Goal: Transaction & Acquisition: Purchase product/service

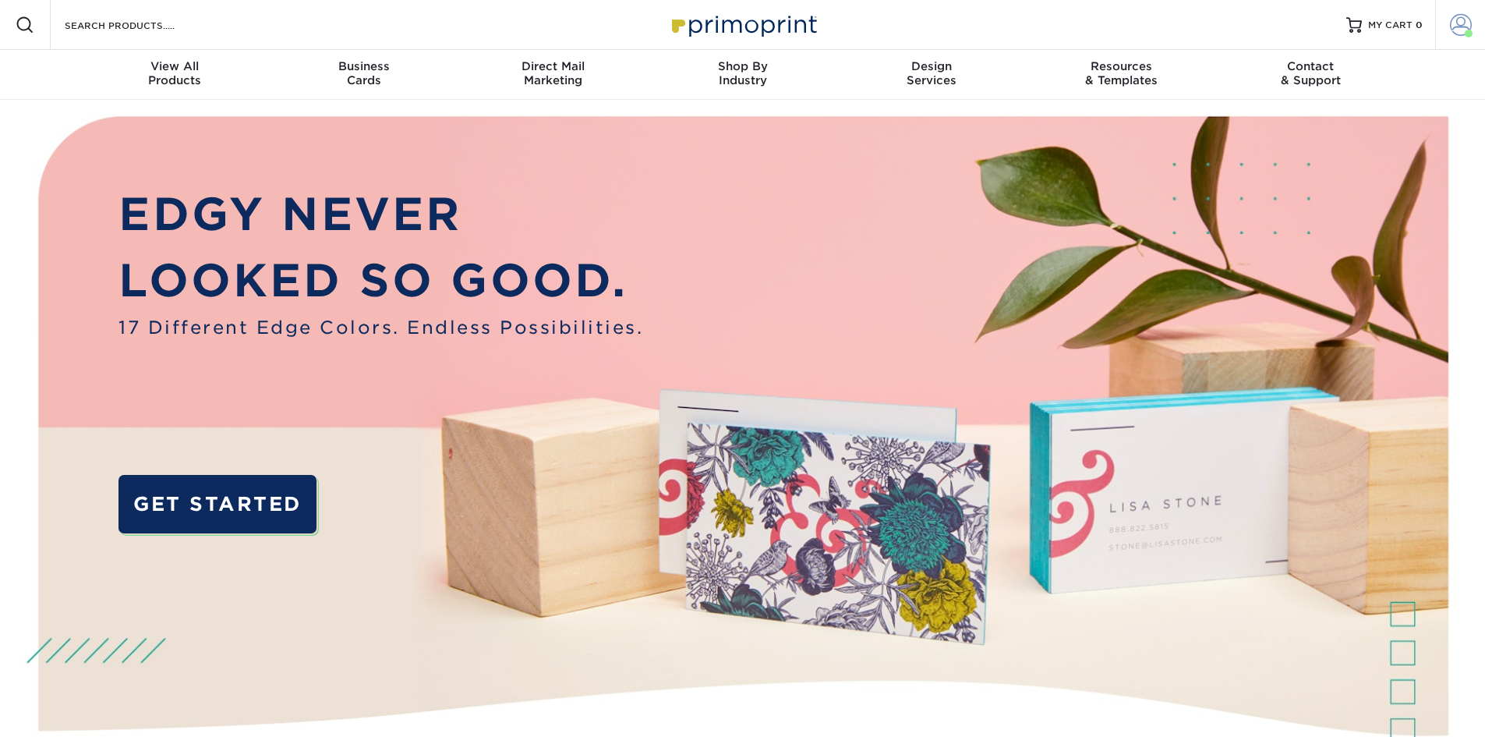
click at [1468, 34] on span at bounding box center [1469, 34] width 8 height 8
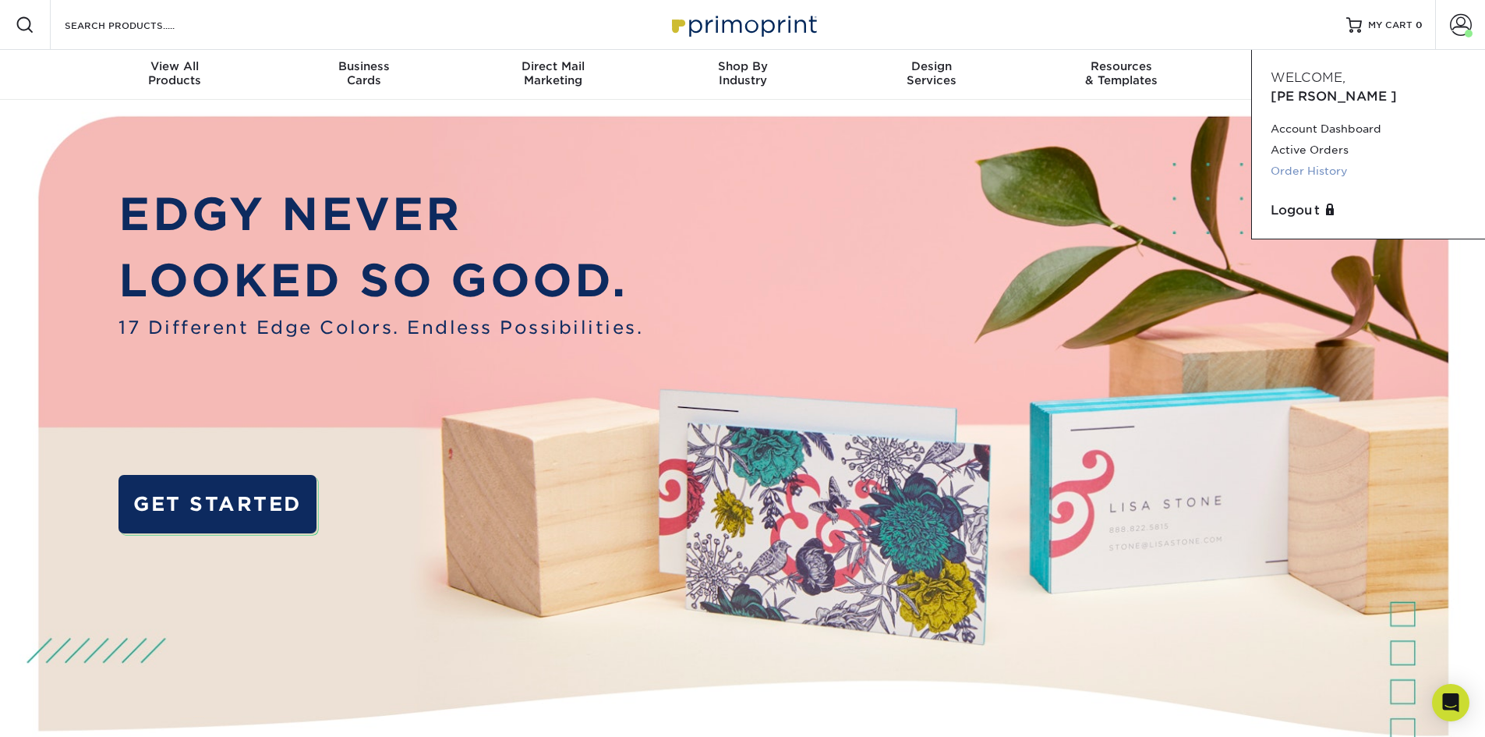
click at [1337, 161] on link "Order History" at bounding box center [1369, 171] width 196 height 21
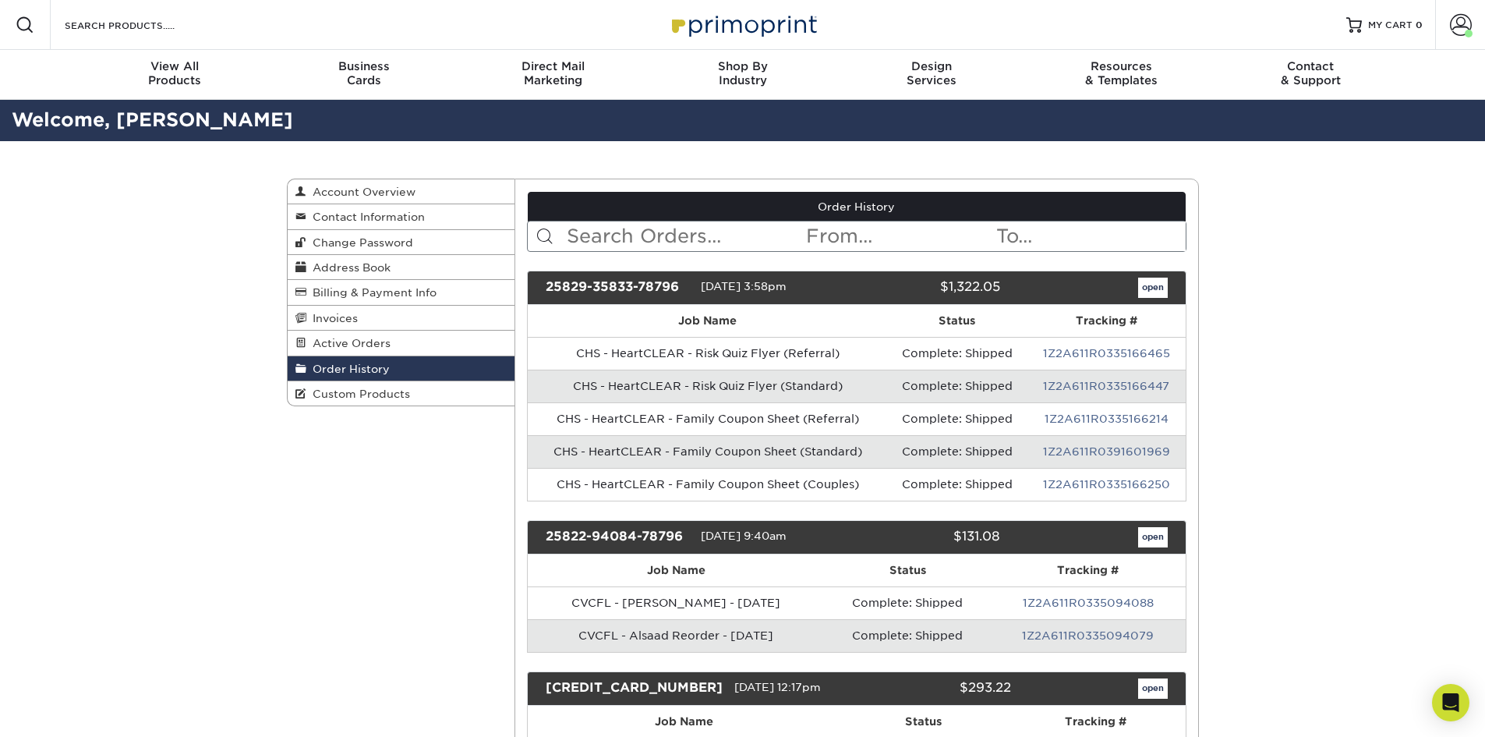
click at [695, 233] on input "text" at bounding box center [684, 236] width 239 height 30
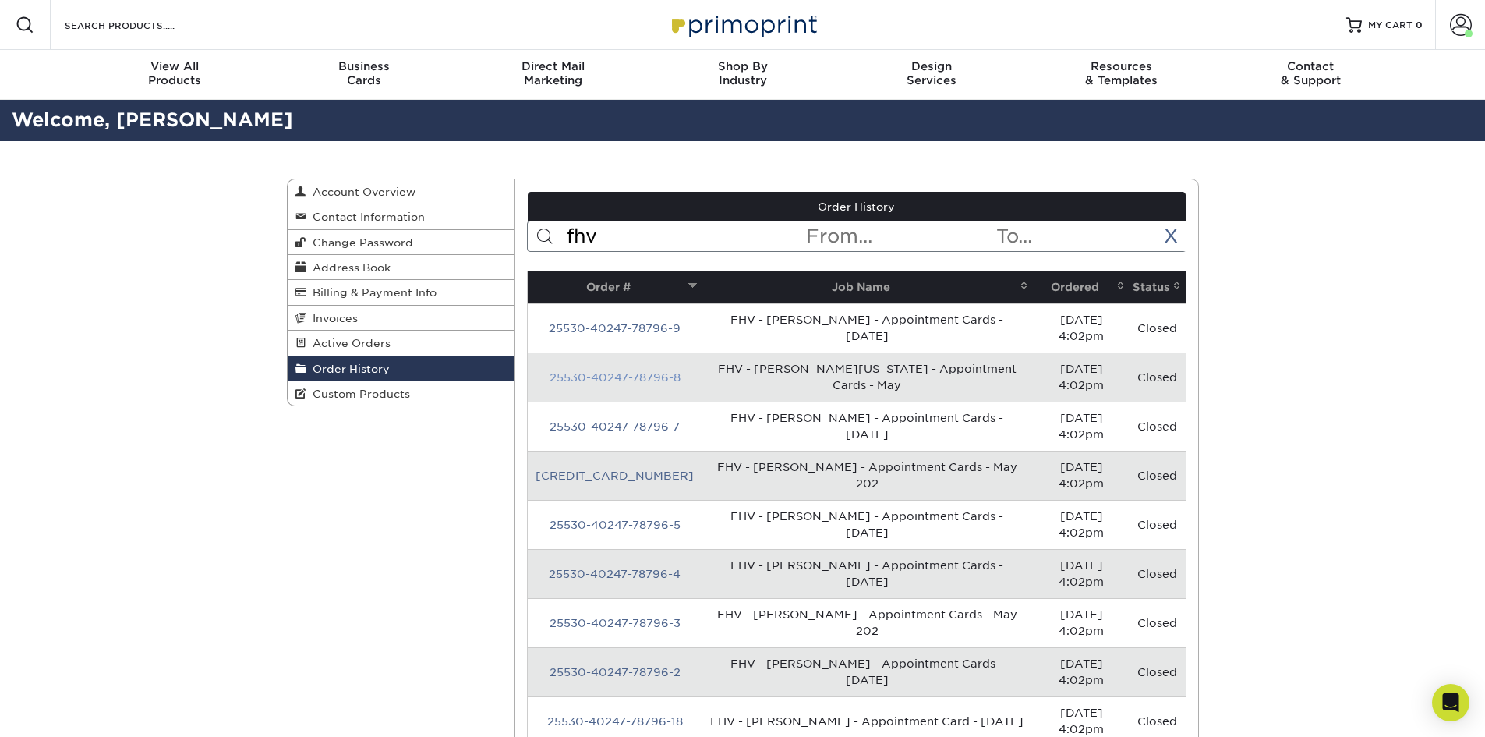
type input "fhv"
click at [593, 380] on link "25530-40247-78796-8" at bounding box center [615, 377] width 131 height 12
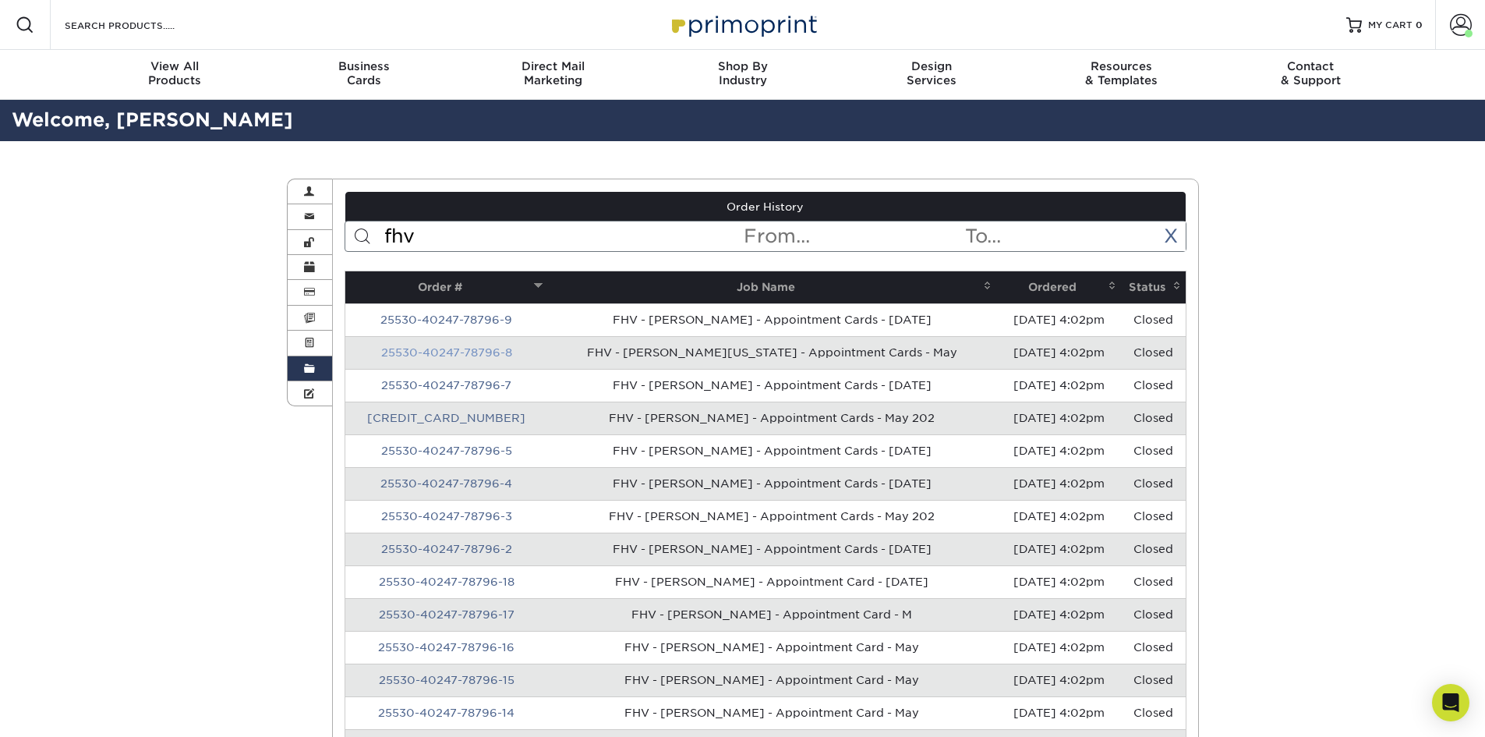
click at [469, 350] on link "25530-40247-78796-8" at bounding box center [446, 352] width 131 height 12
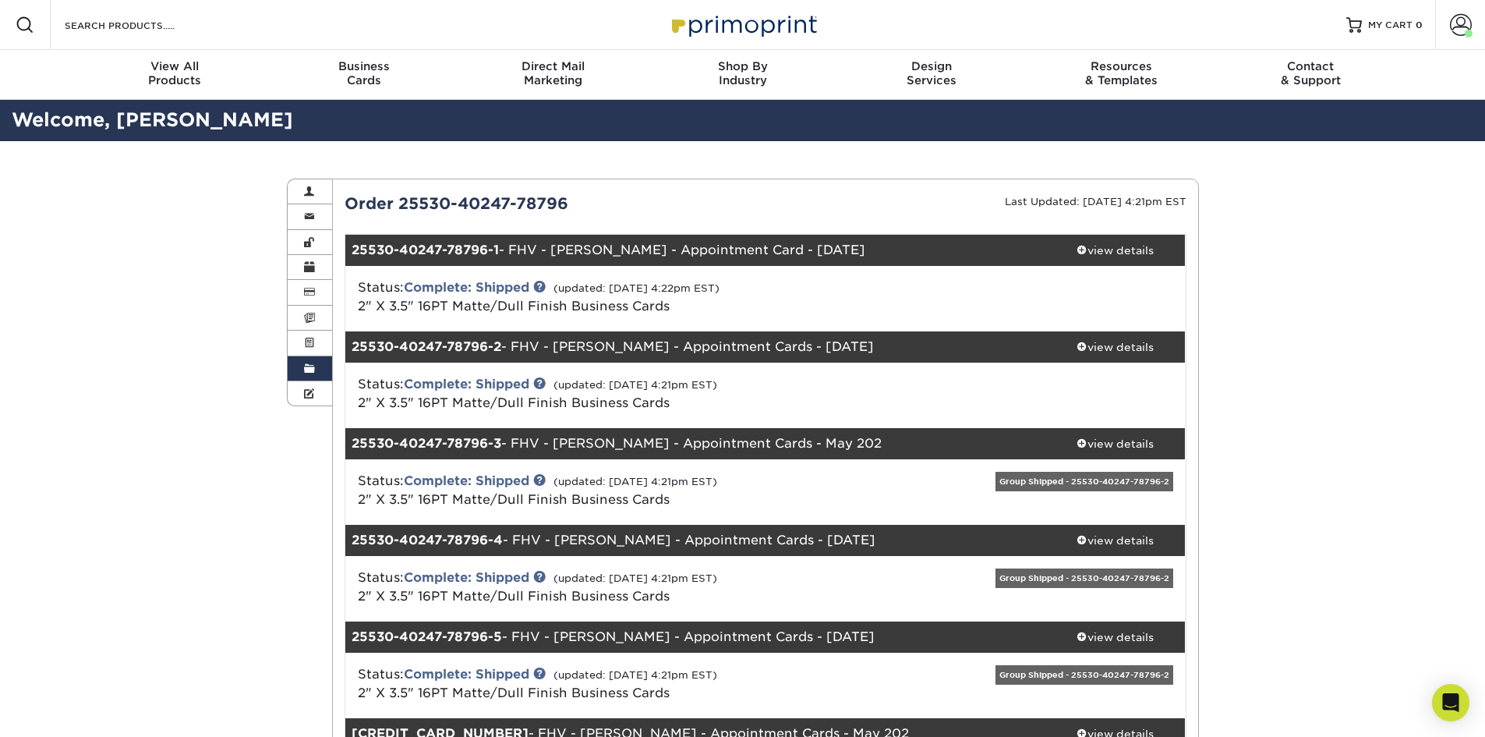
click at [1130, 254] on div "view details" at bounding box center [1115, 250] width 140 height 16
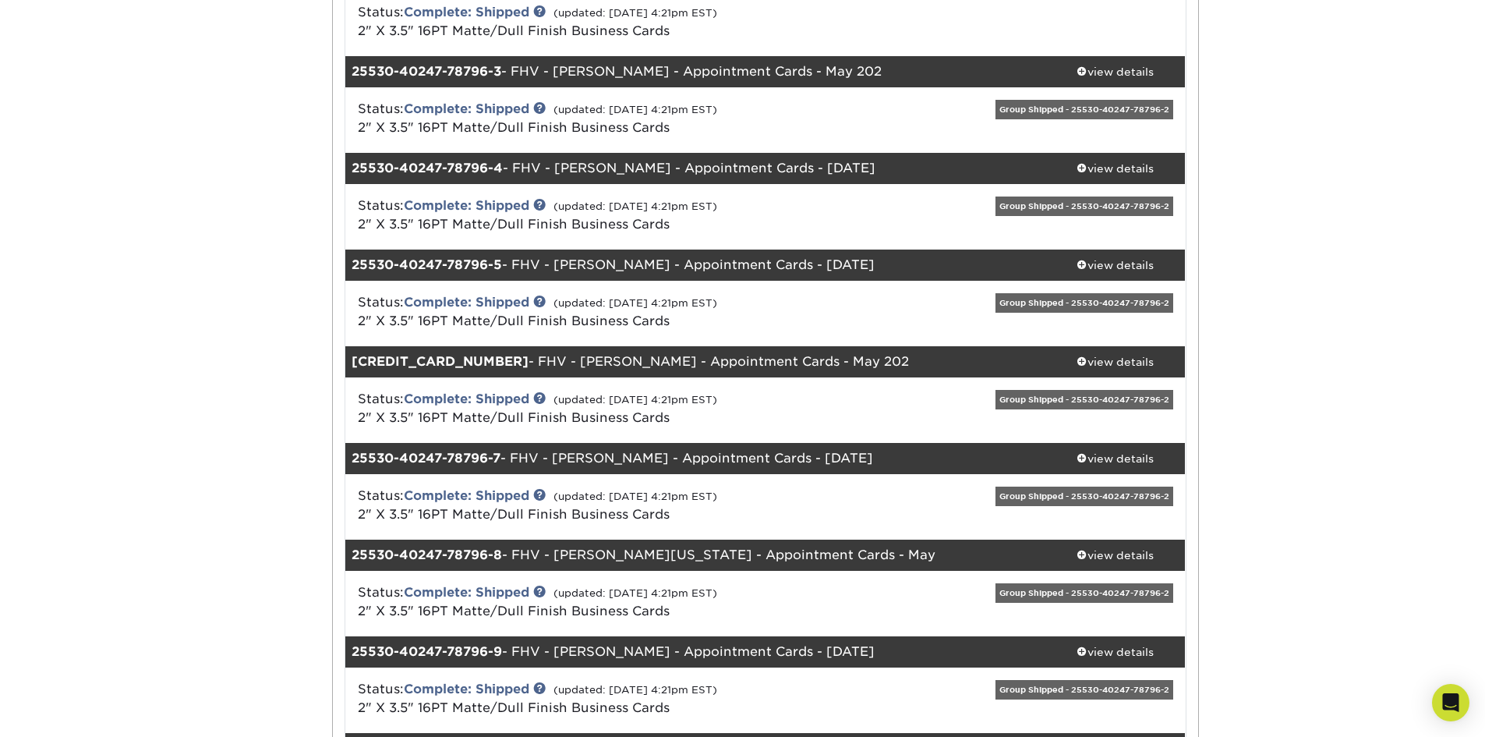
scroll to position [1156, 0]
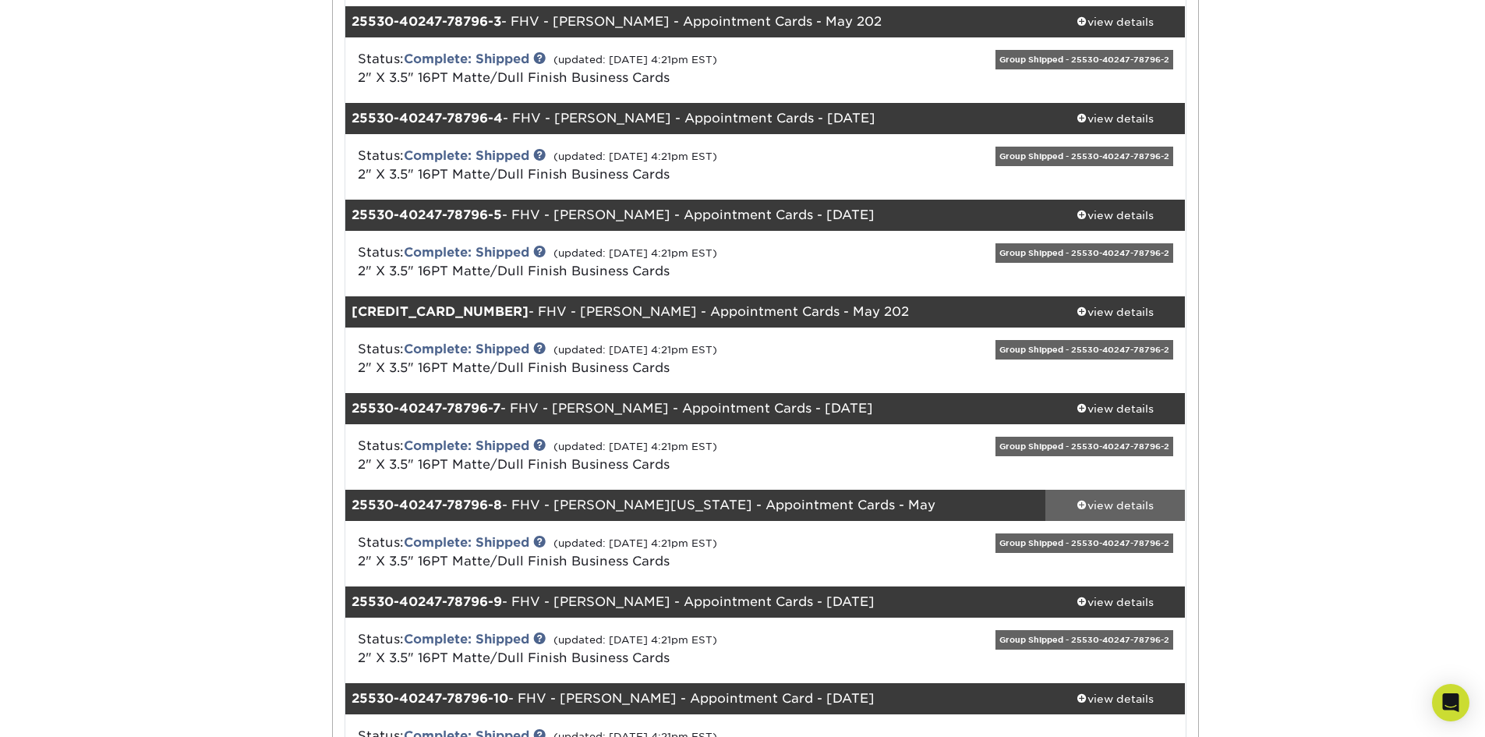
click at [1090, 500] on div "view details" at bounding box center [1115, 505] width 140 height 16
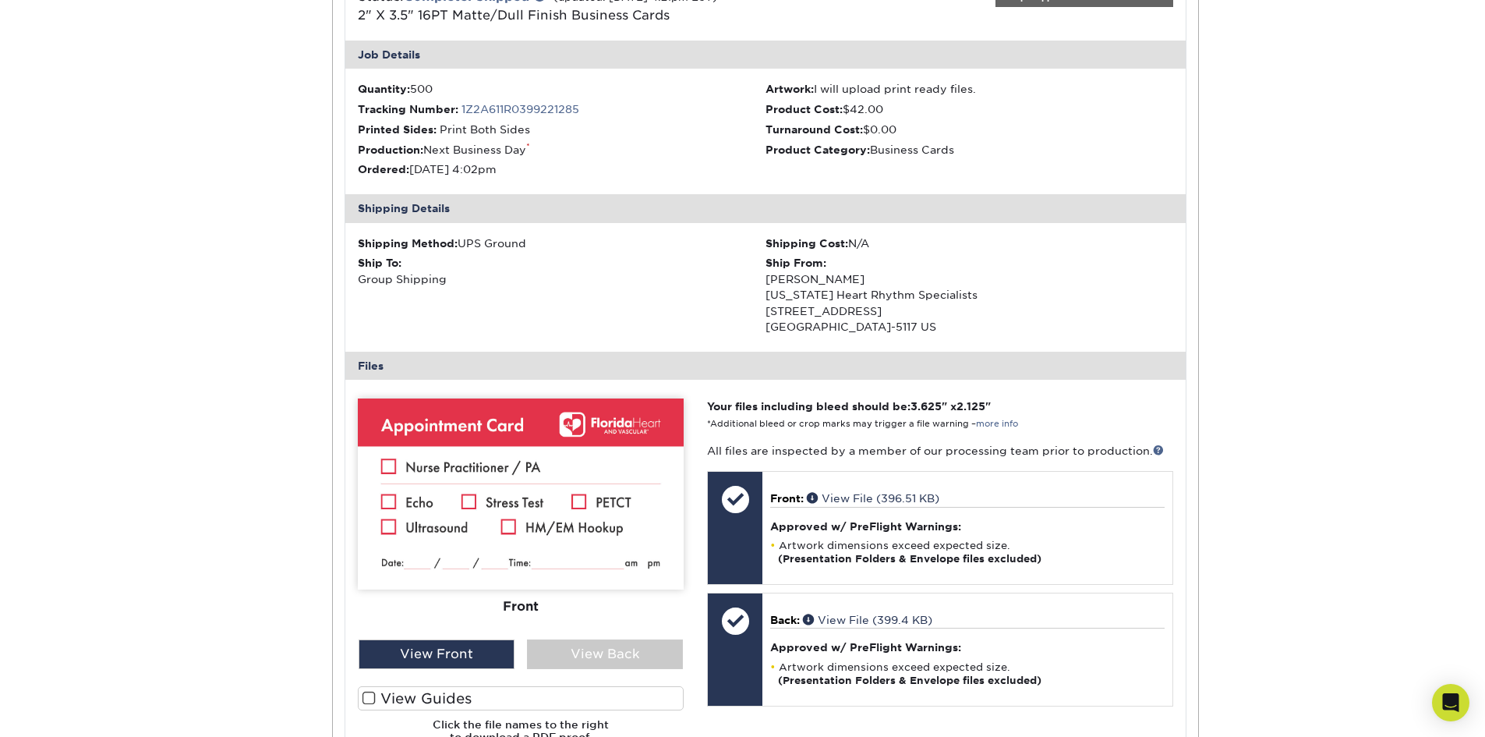
scroll to position [0, 0]
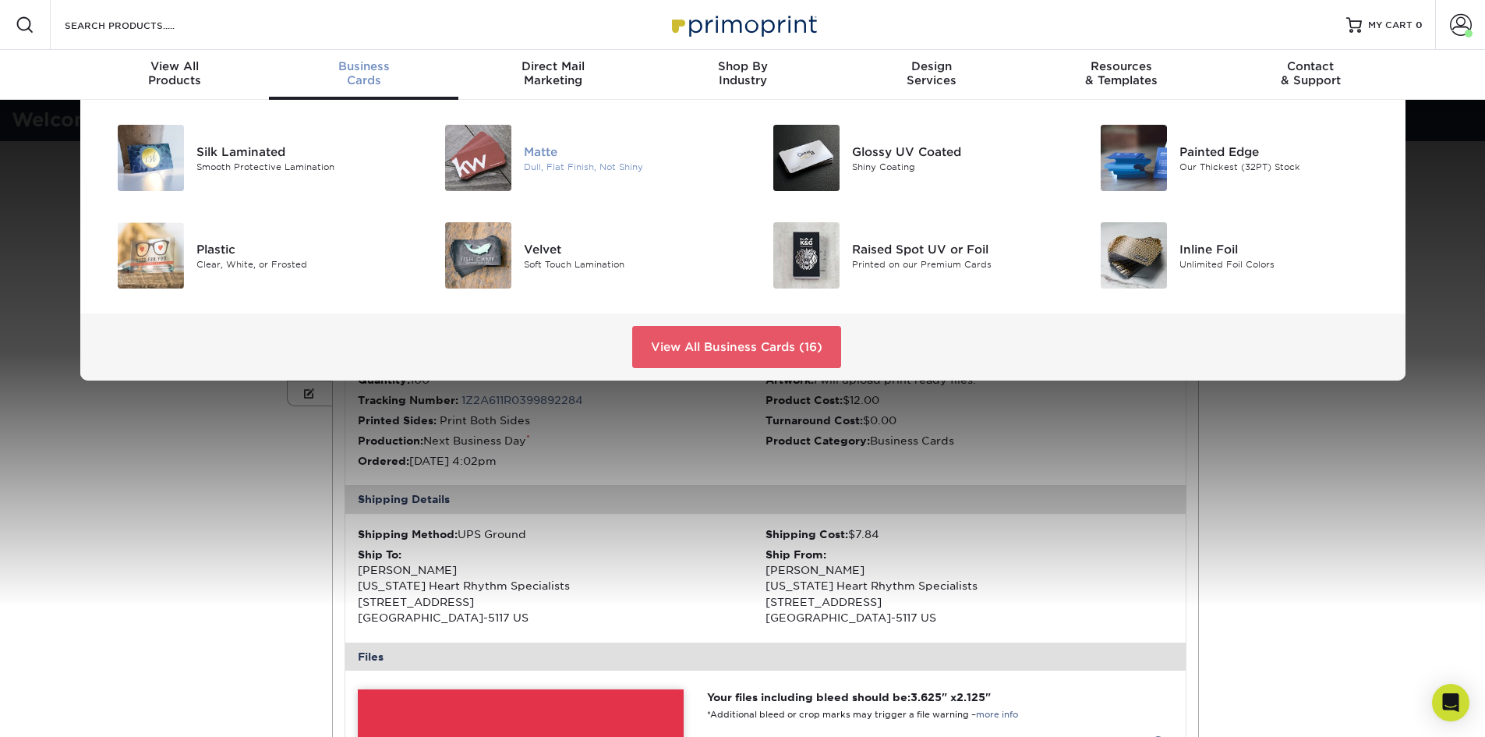
click at [516, 162] on div at bounding box center [469, 158] width 109 height 66
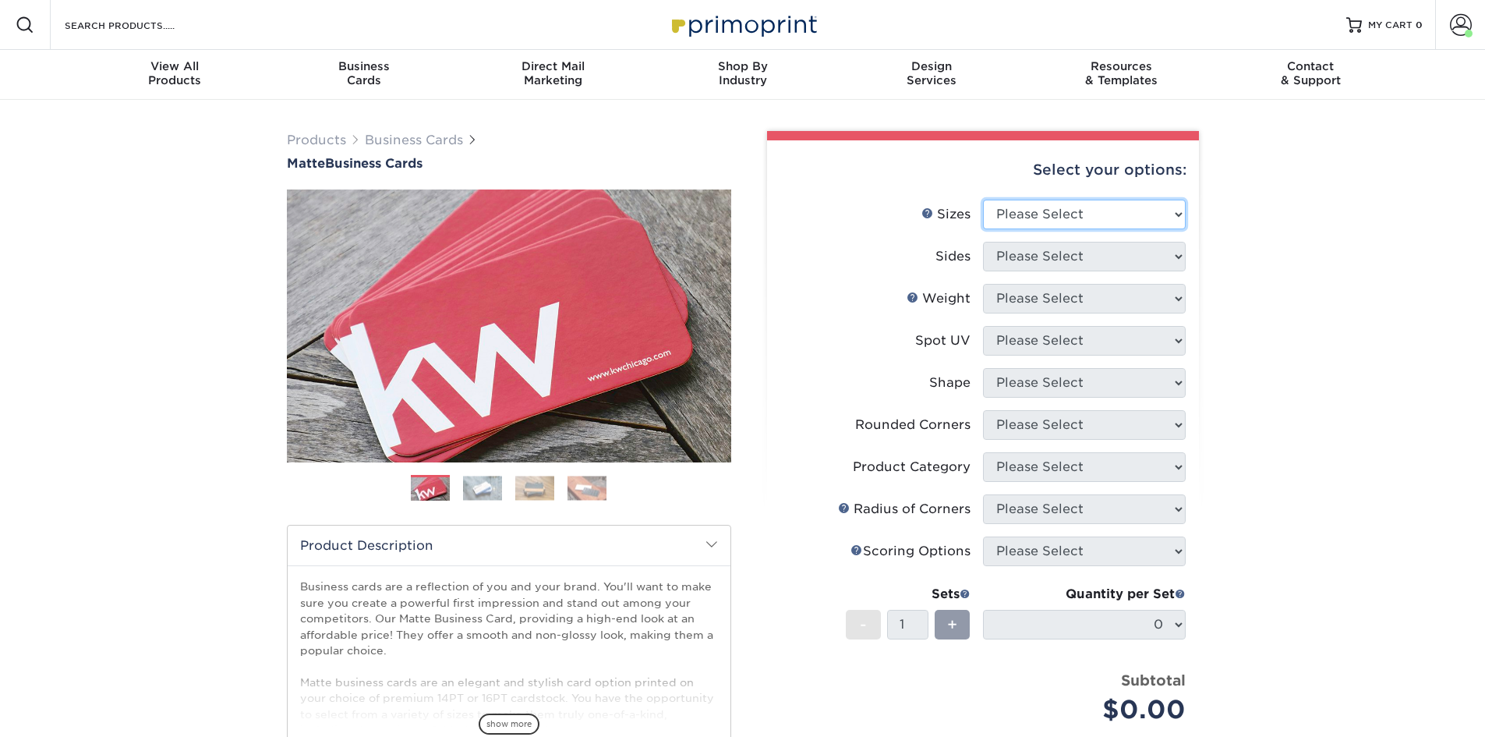
click at [1027, 209] on select "Please Select 1.5" x 3.5" - Mini 1.75" x 3.5" - Mini 2" x 2" - Square 2" x 3" -…" at bounding box center [1084, 215] width 203 height 30
select select "2.00x3.50"
click at [983, 200] on select "Please Select 1.5" x 3.5" - Mini 1.75" x 3.5" - Mini 2" x 2" - Square 2" x 3" -…" at bounding box center [1084, 215] width 203 height 30
click at [1048, 256] on select "Please Select Print Both Sides Print Front Only" at bounding box center [1084, 257] width 203 height 30
select select "13abbda7-1d64-4f25-8bb2-c179b224825d"
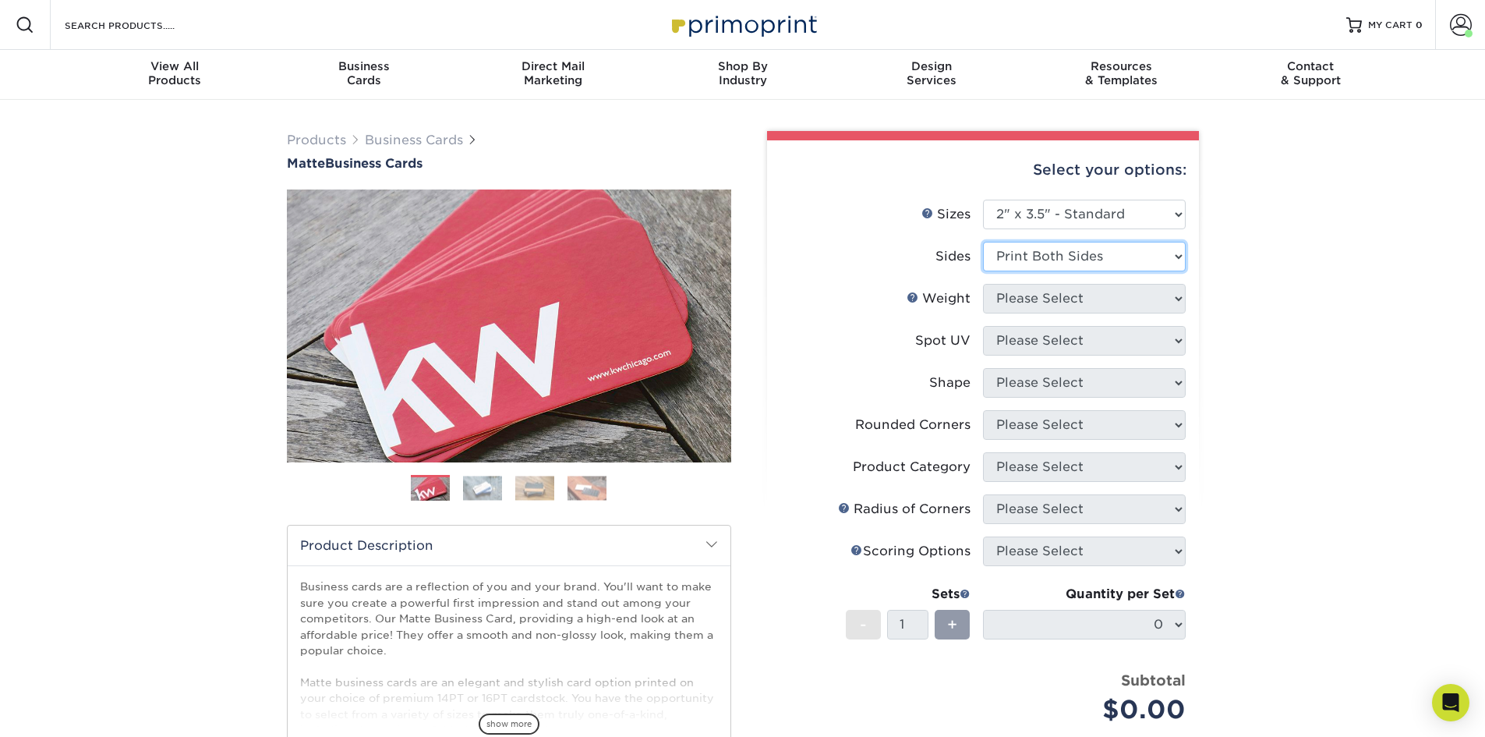
click at [983, 242] on select "Please Select Print Both Sides Print Front Only" at bounding box center [1084, 257] width 203 height 30
click at [1037, 302] on select "Please Select 16PT 14PT" at bounding box center [1084, 299] width 203 height 30
select select "16PT"
click at [983, 284] on select "Please Select 16PT 14PT" at bounding box center [1084, 299] width 203 height 30
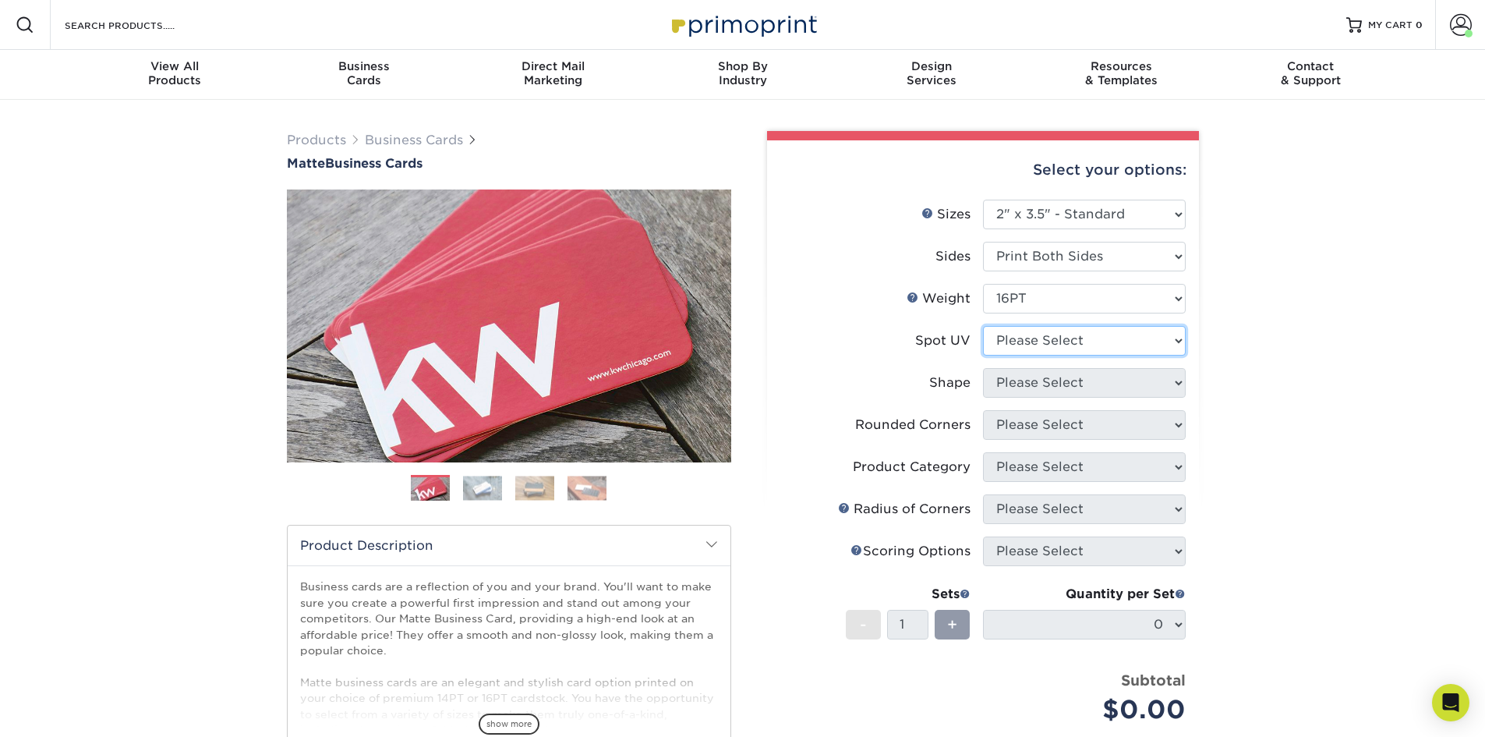
click at [1034, 340] on select "Please Select No Spot UV Front and Back (Both Sides) Front Only Back Only" at bounding box center [1084, 341] width 203 height 30
select select "3"
click at [983, 326] on select "Please Select No Spot UV Front and Back (Both Sides) Front Only Back Only" at bounding box center [1084, 341] width 203 height 30
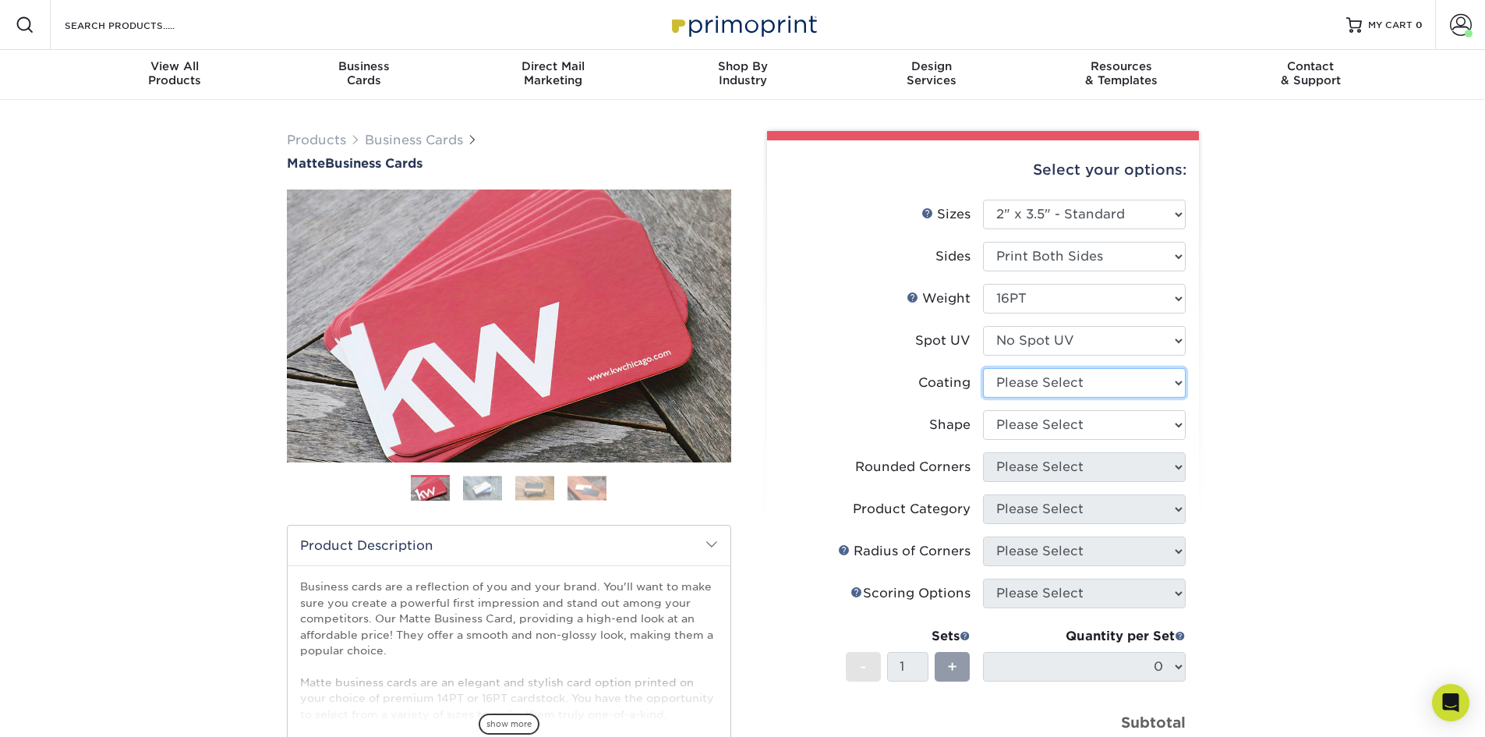
click at [1034, 385] on select at bounding box center [1084, 383] width 203 height 30
select select "121bb7b5-3b4d-429f-bd8d-bbf80e953313"
click at [983, 368] on select at bounding box center [1084, 383] width 203 height 30
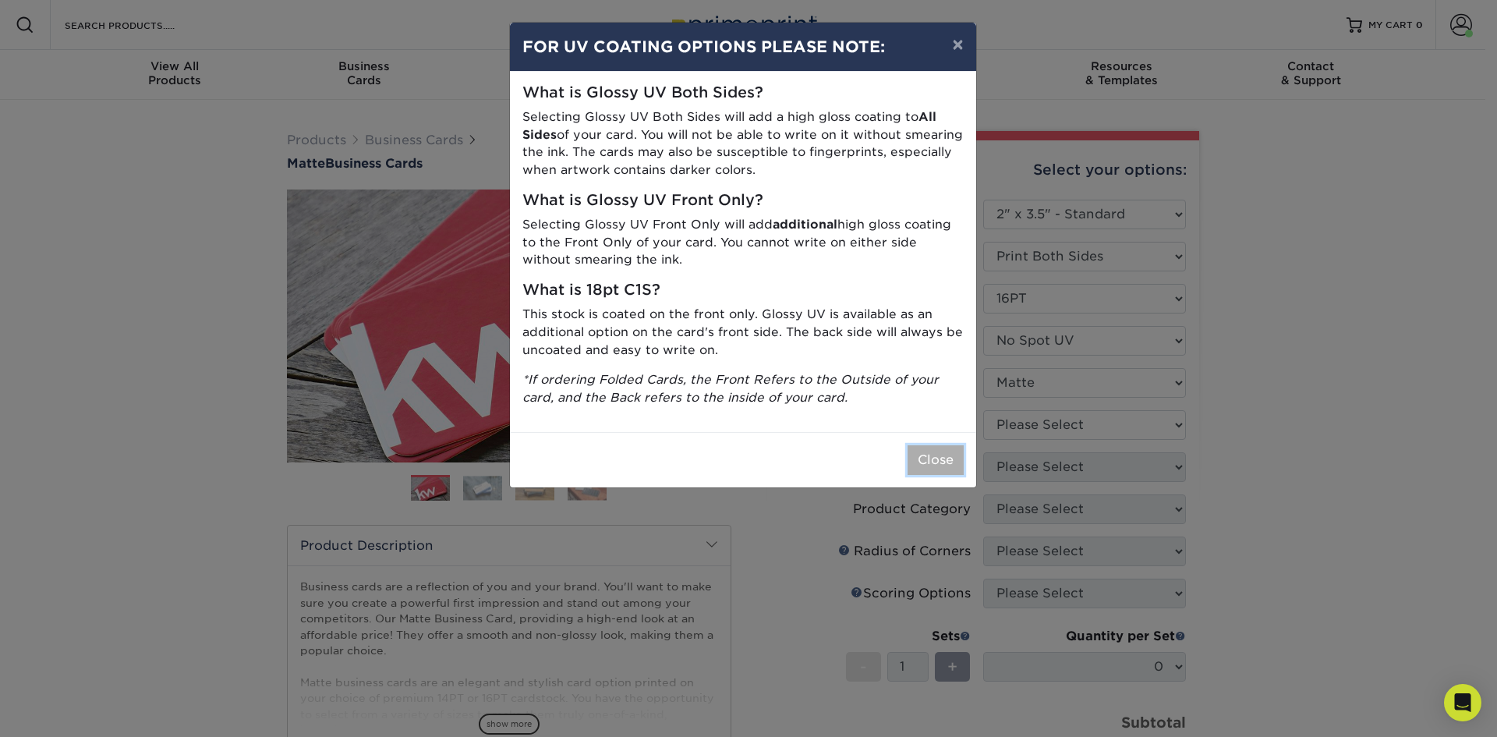
click at [948, 462] on button "Close" at bounding box center [935, 460] width 56 height 30
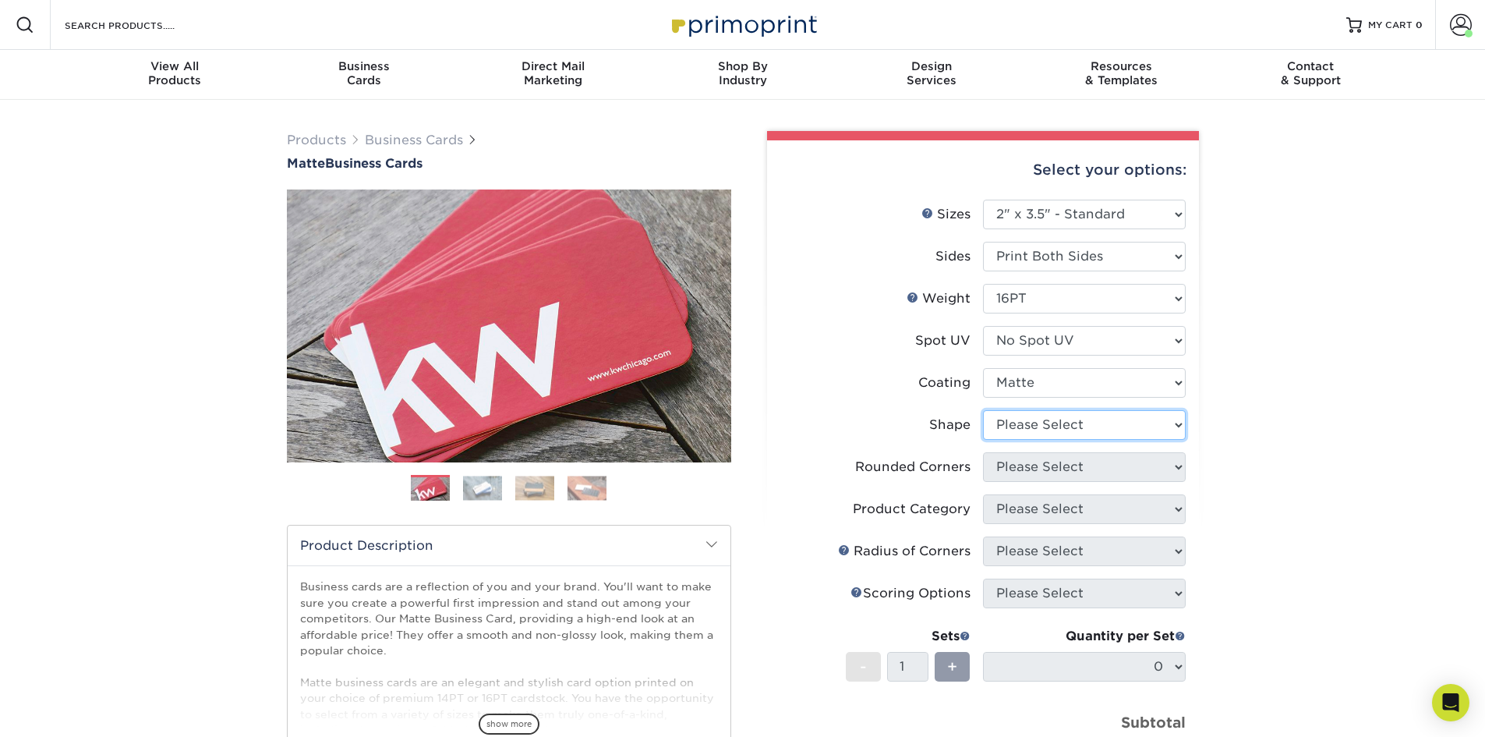
click at [1024, 413] on select "Please Select Standard Oval" at bounding box center [1084, 425] width 203 height 30
select select "standard"
click at [983, 410] on select "Please Select Standard Oval" at bounding box center [1084, 425] width 203 height 30
click at [1024, 466] on select "Please Select Yes - Round 2 Corners Yes - Round 4 Corners No" at bounding box center [1084, 467] width 203 height 30
select select "0"
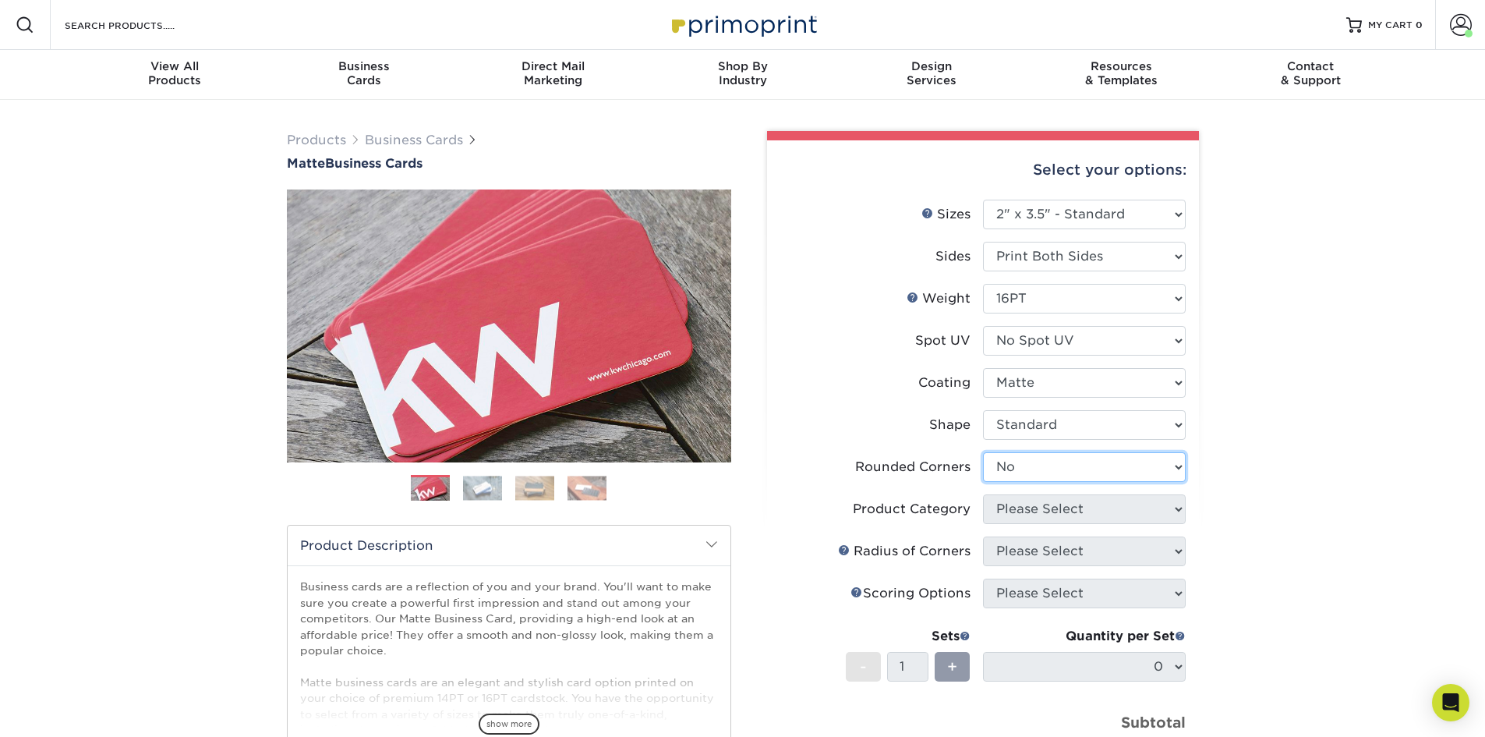
click at [983, 452] on select "Please Select Yes - Round 2 Corners Yes - Round 4 Corners No" at bounding box center [1084, 467] width 203 height 30
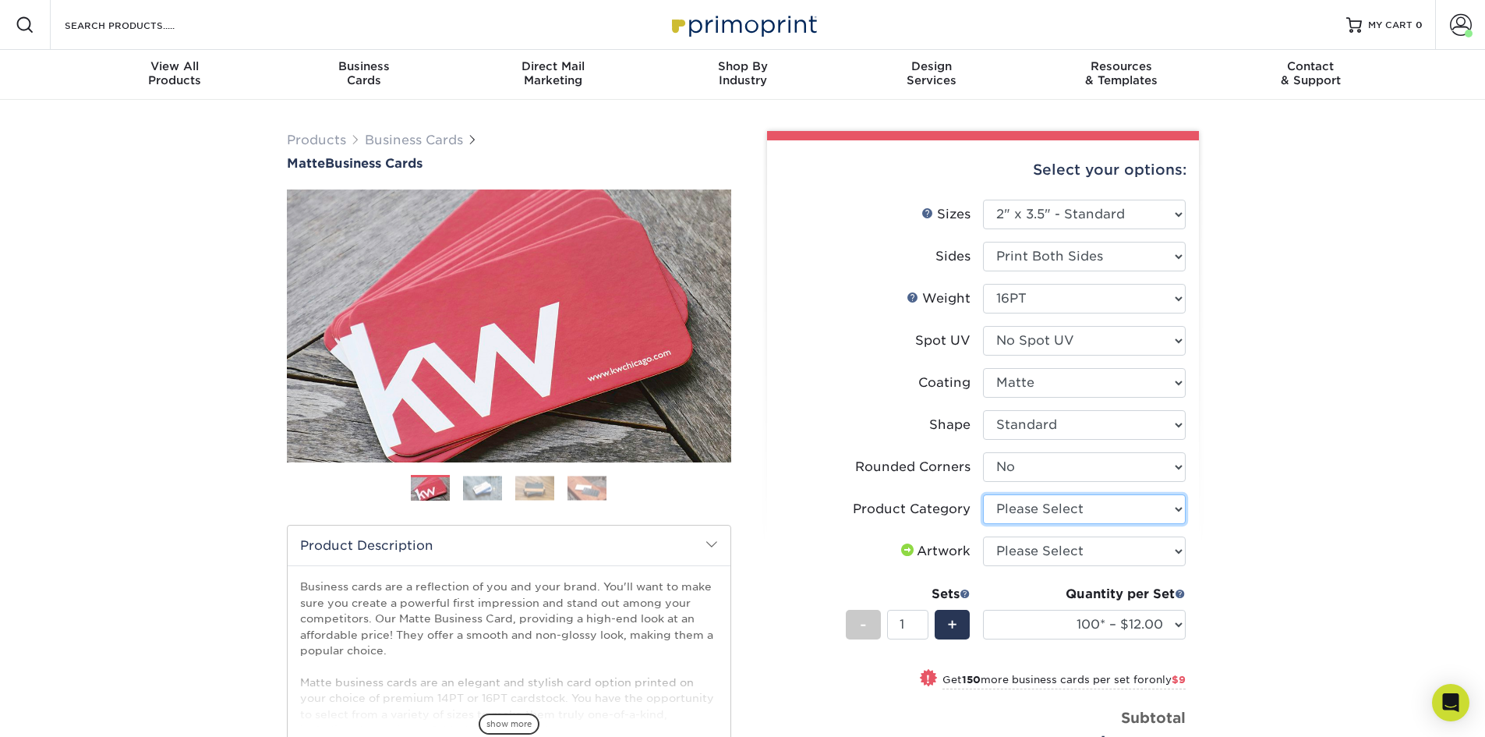
click at [1154, 511] on select "Please Select Business Cards" at bounding box center [1084, 509] width 203 height 30
select select "3b5148f1-0588-4f88-a218-97bcfdce65c1"
click at [983, 494] on select "Please Select Business Cards" at bounding box center [1084, 509] width 203 height 30
click at [1064, 557] on select "Please Select I will upload files I need a design - $100" at bounding box center [1084, 551] width 203 height 30
select select "upload"
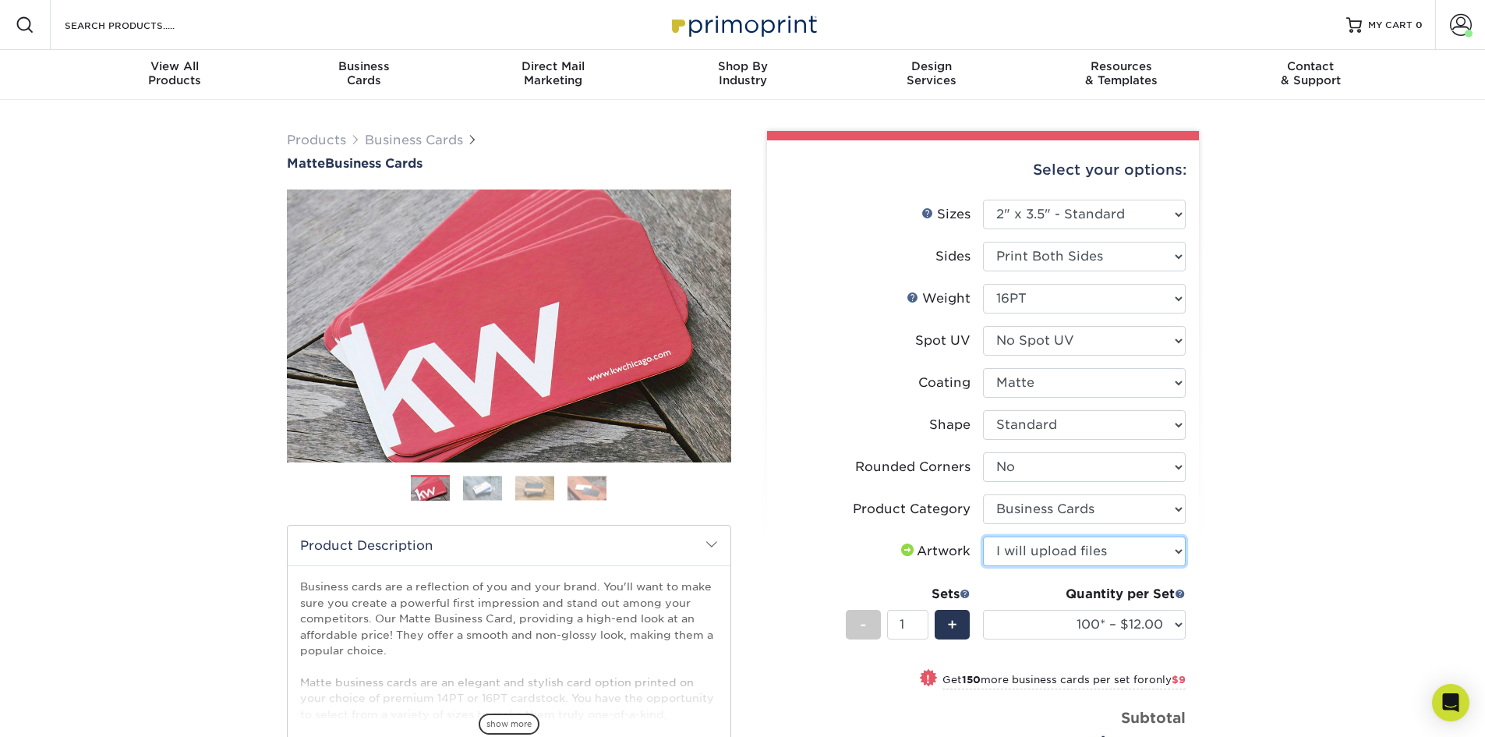
click at [983, 536] on select "Please Select I will upload files I need a design - $100" at bounding box center [1084, 551] width 203 height 30
click at [1132, 630] on select "100* – $12.00 250* – $21.00 500 – $42.00 1000 – $53.00 2500 – $95.00 5000 – $18…" at bounding box center [1084, 625] width 203 height 30
select select "500 – $42.00"
click at [983, 610] on select "100* – $12.00 250* – $21.00 500 – $42.00 1000 – $53.00 2500 – $95.00 5000 – $18…" at bounding box center [1084, 625] width 203 height 30
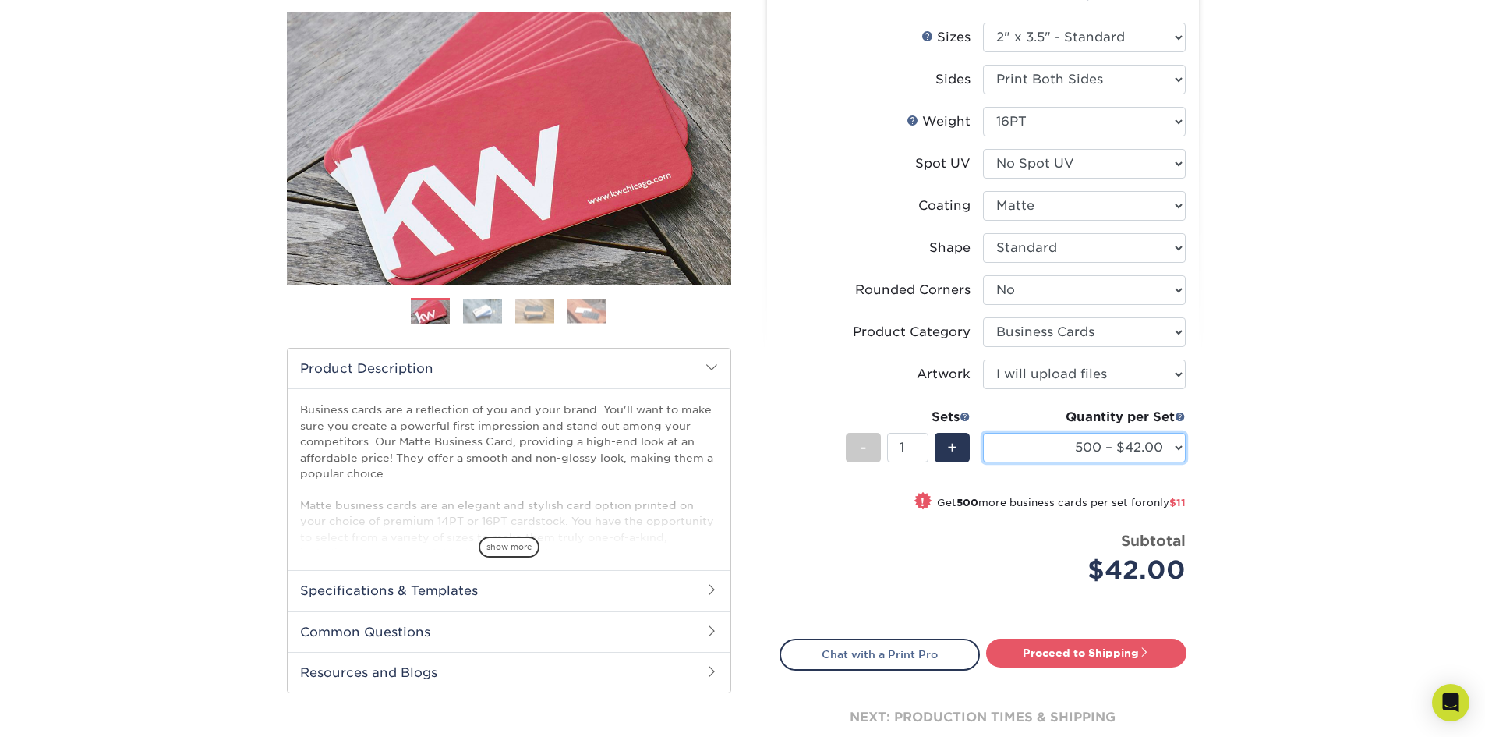
scroll to position [234, 0]
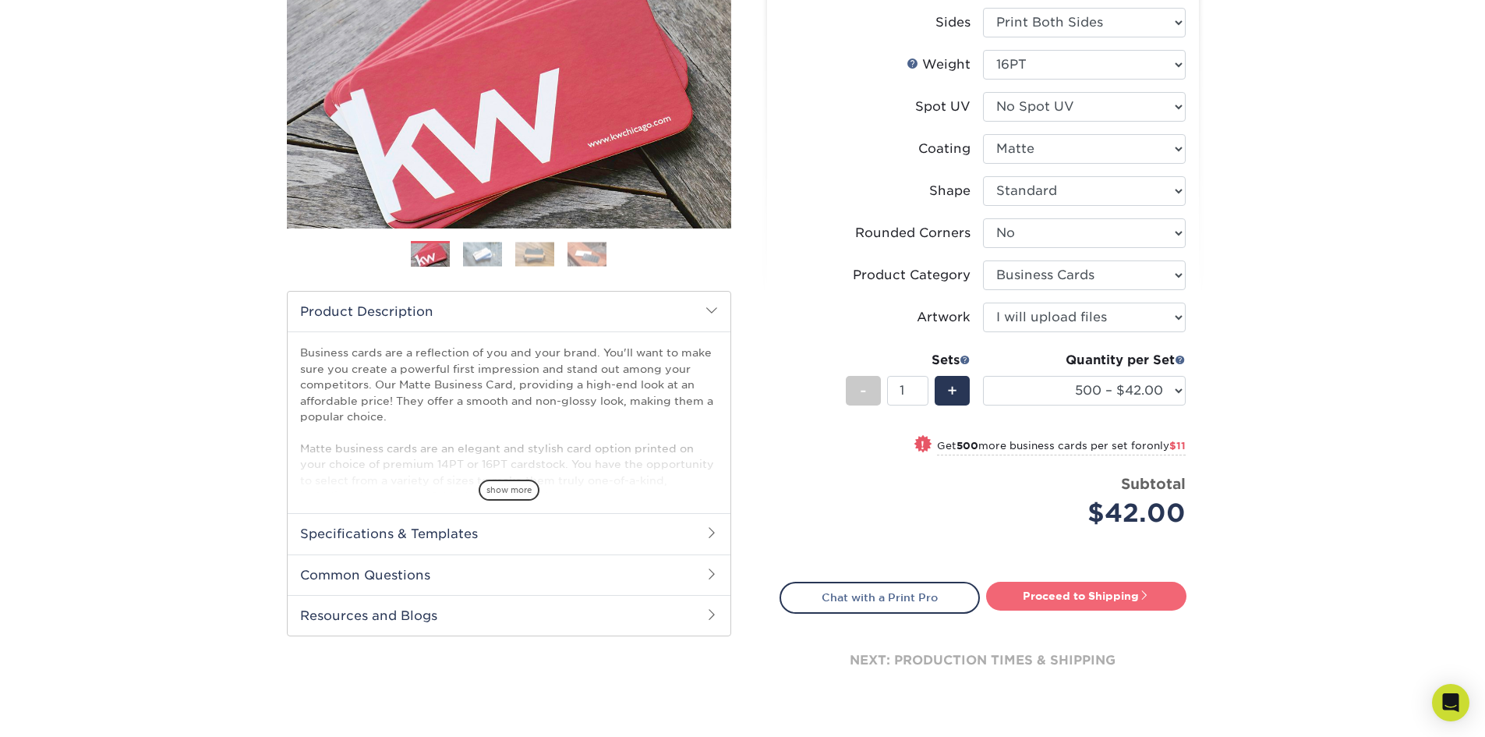
click at [1089, 597] on link "Proceed to Shipping" at bounding box center [1086, 595] width 200 height 28
type input "Set 1"
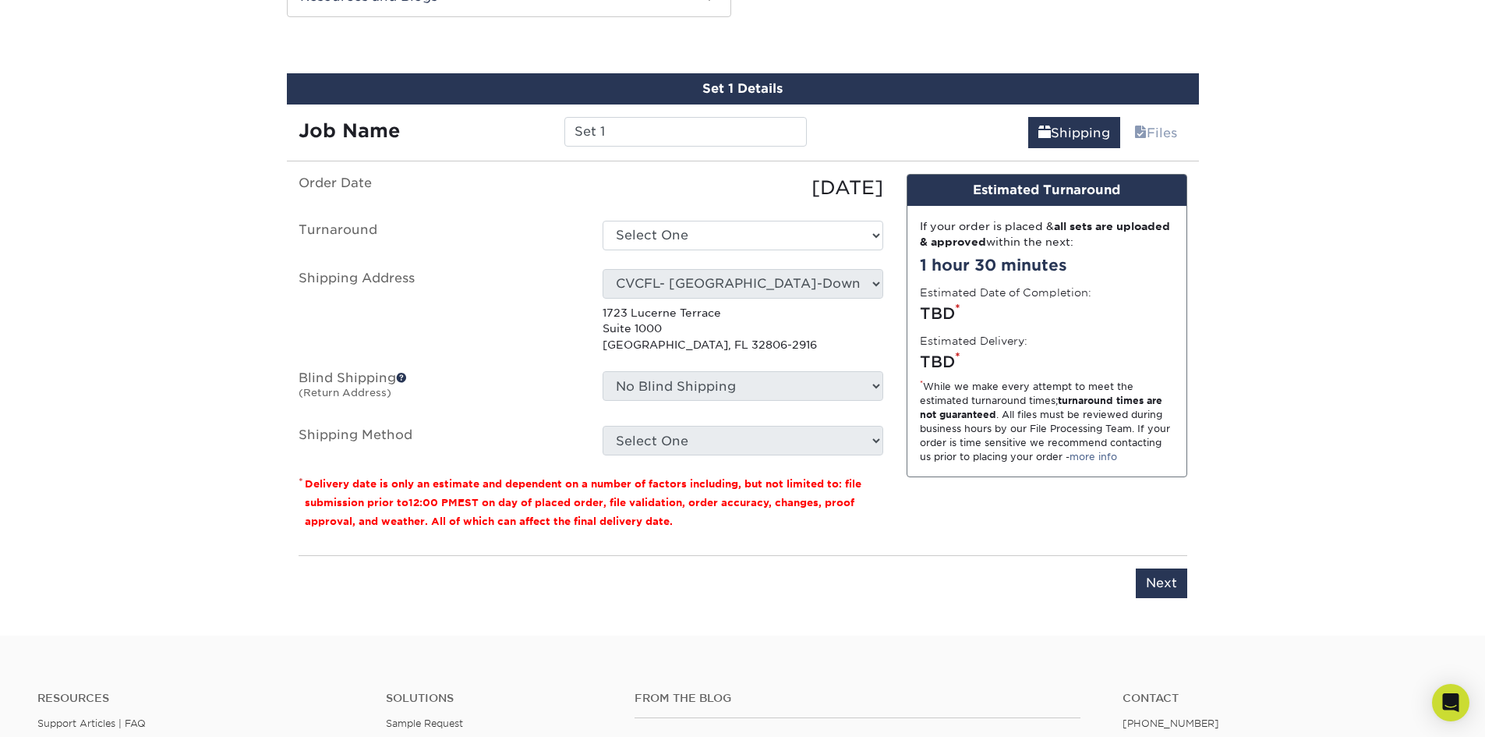
scroll to position [858, 0]
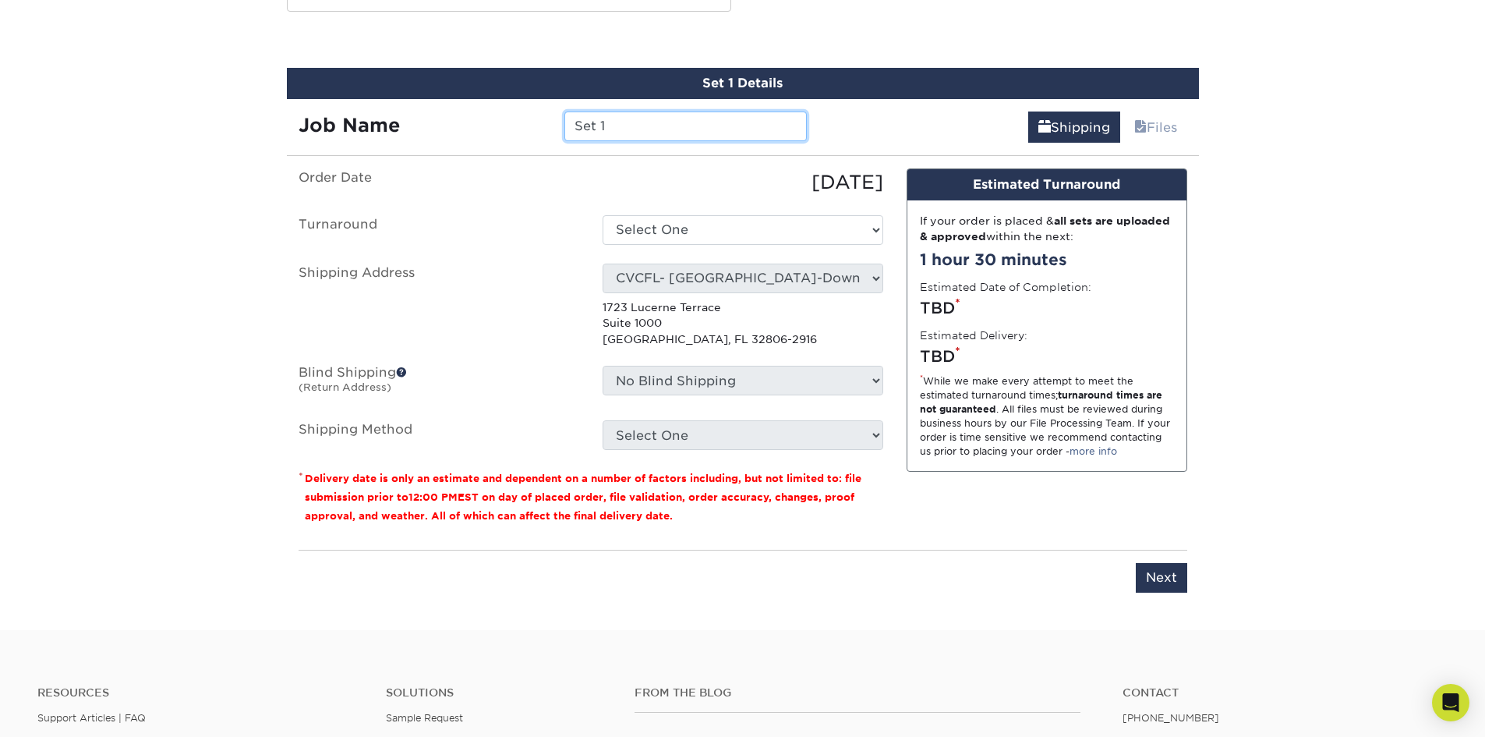
click at [604, 129] on input "Set 1" at bounding box center [685, 126] width 242 height 30
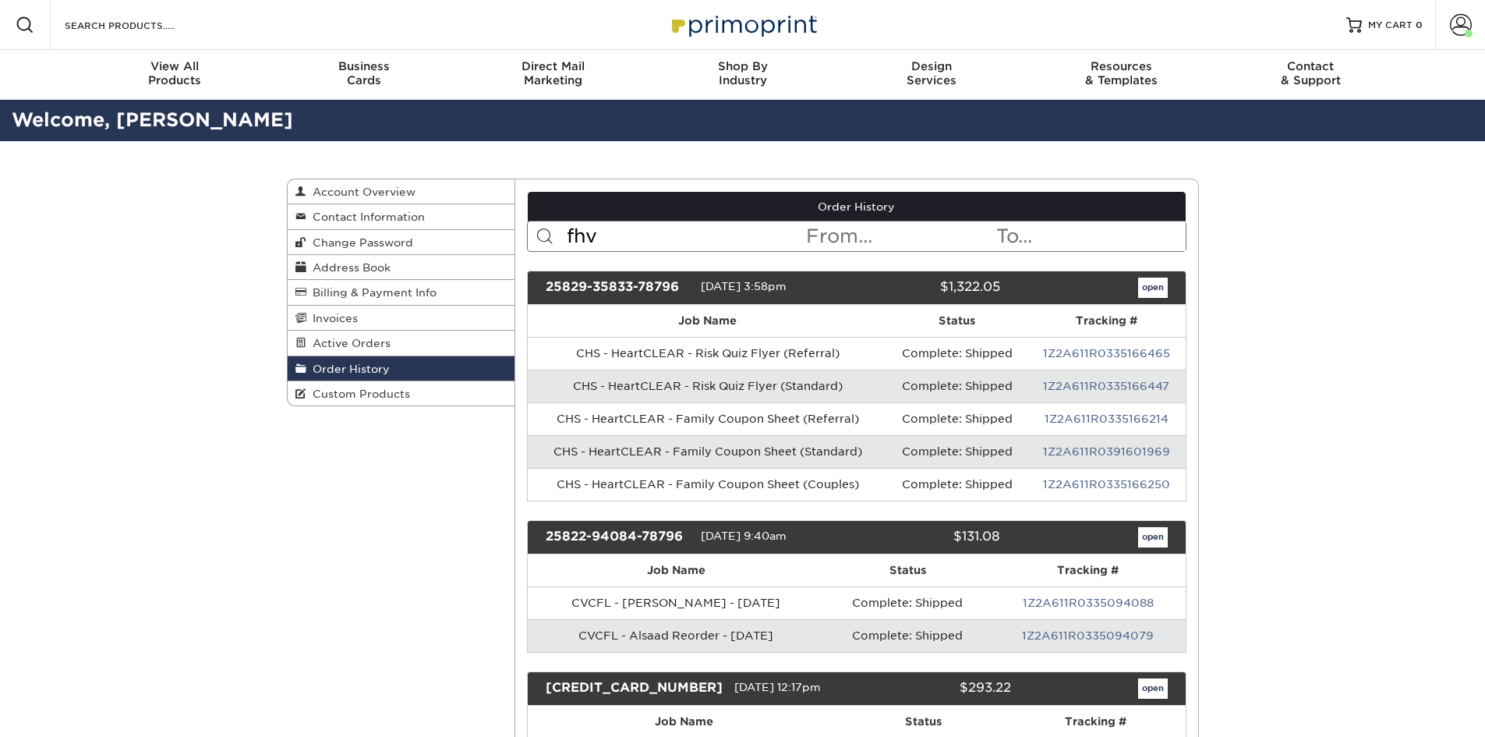
click at [645, 231] on input "fhv" at bounding box center [684, 236] width 239 height 30
click at [610, 237] on input "fhv" at bounding box center [684, 236] width 239 height 30
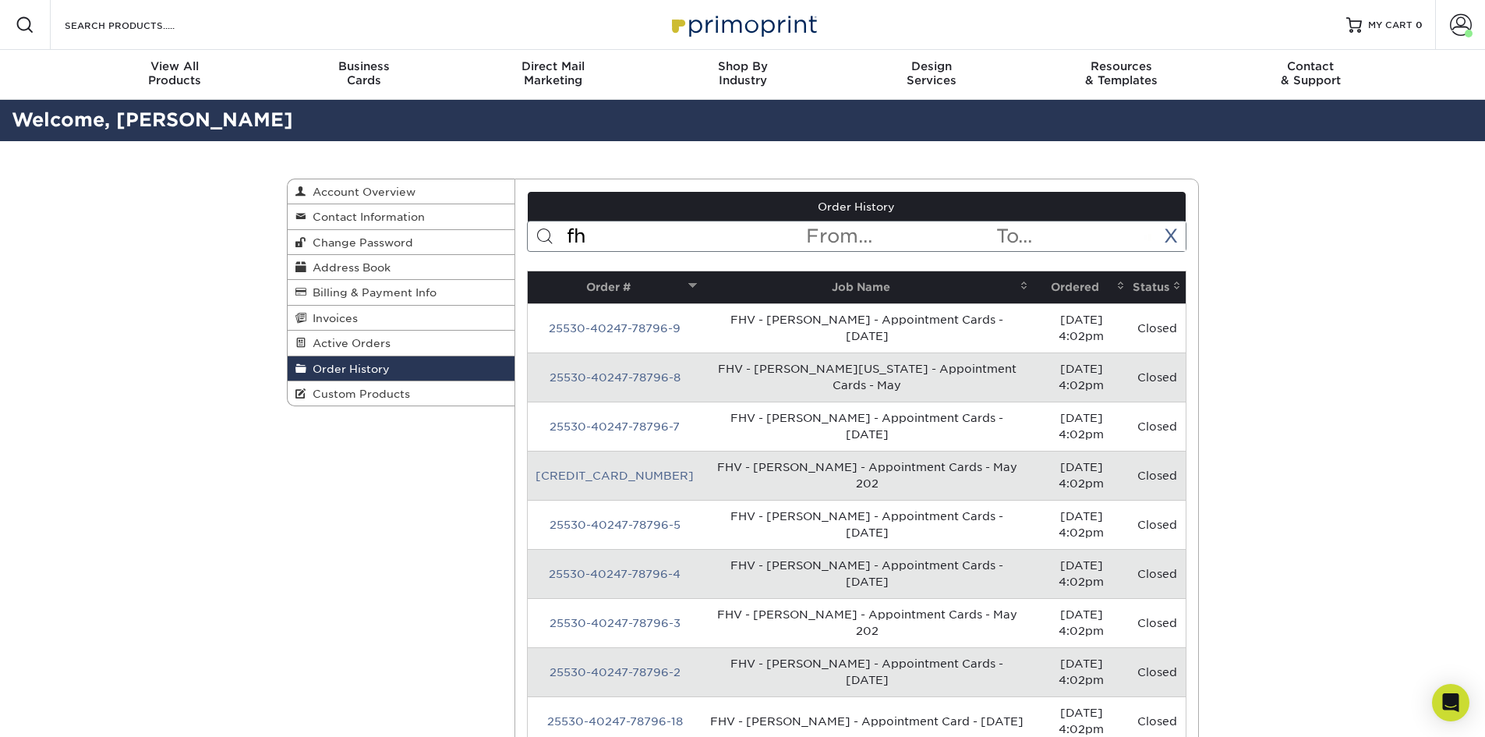
type input "fhv"
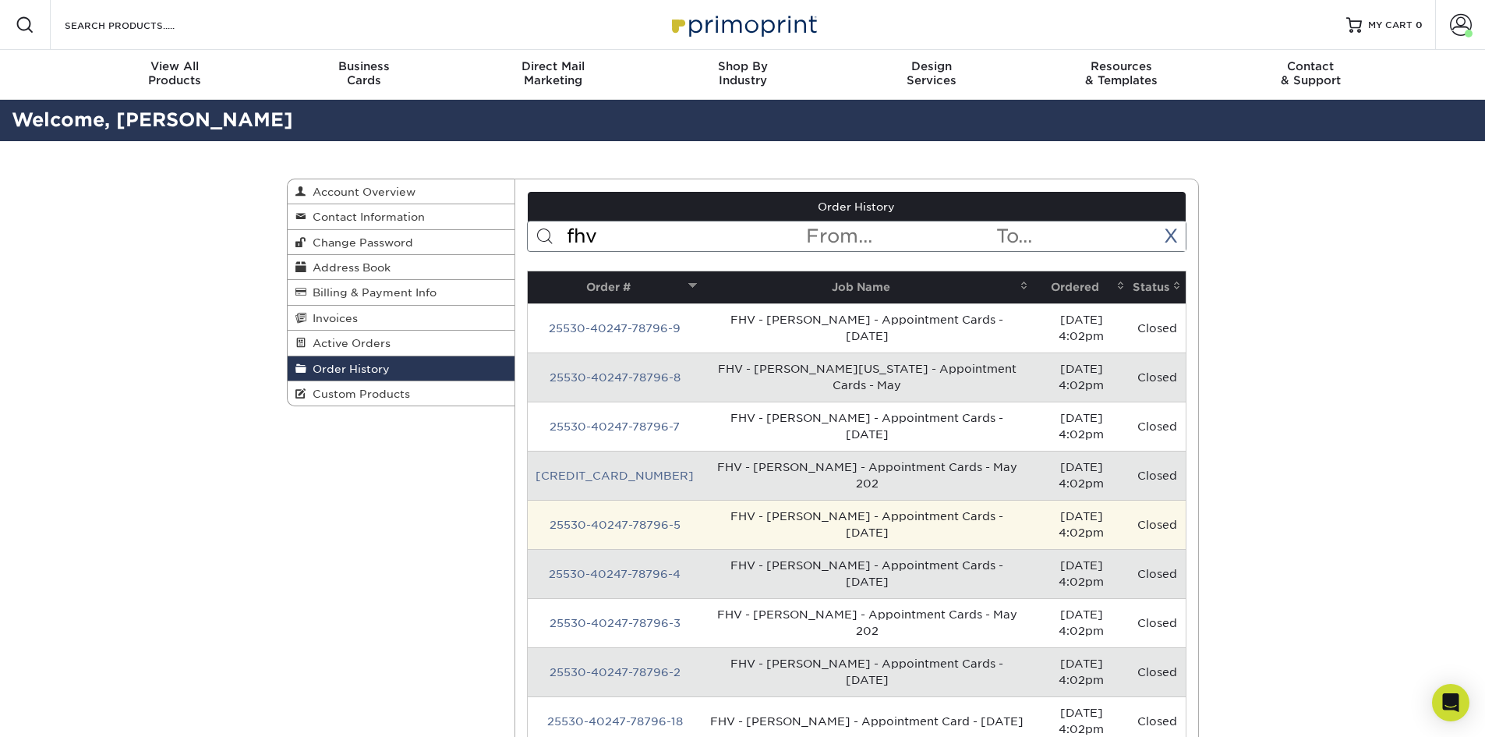
scroll to position [78, 0]
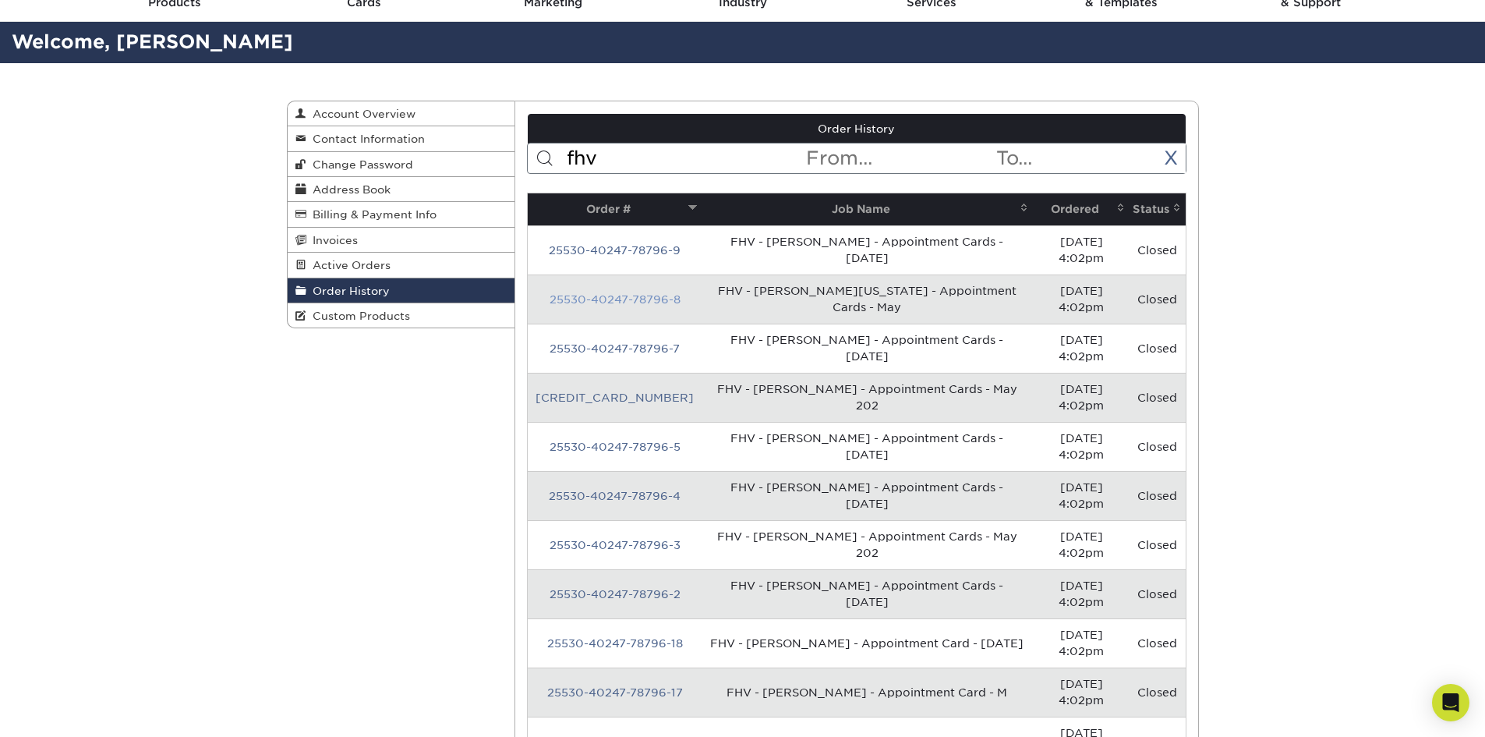
click at [606, 297] on link "25530-40247-78796-8" at bounding box center [615, 299] width 131 height 12
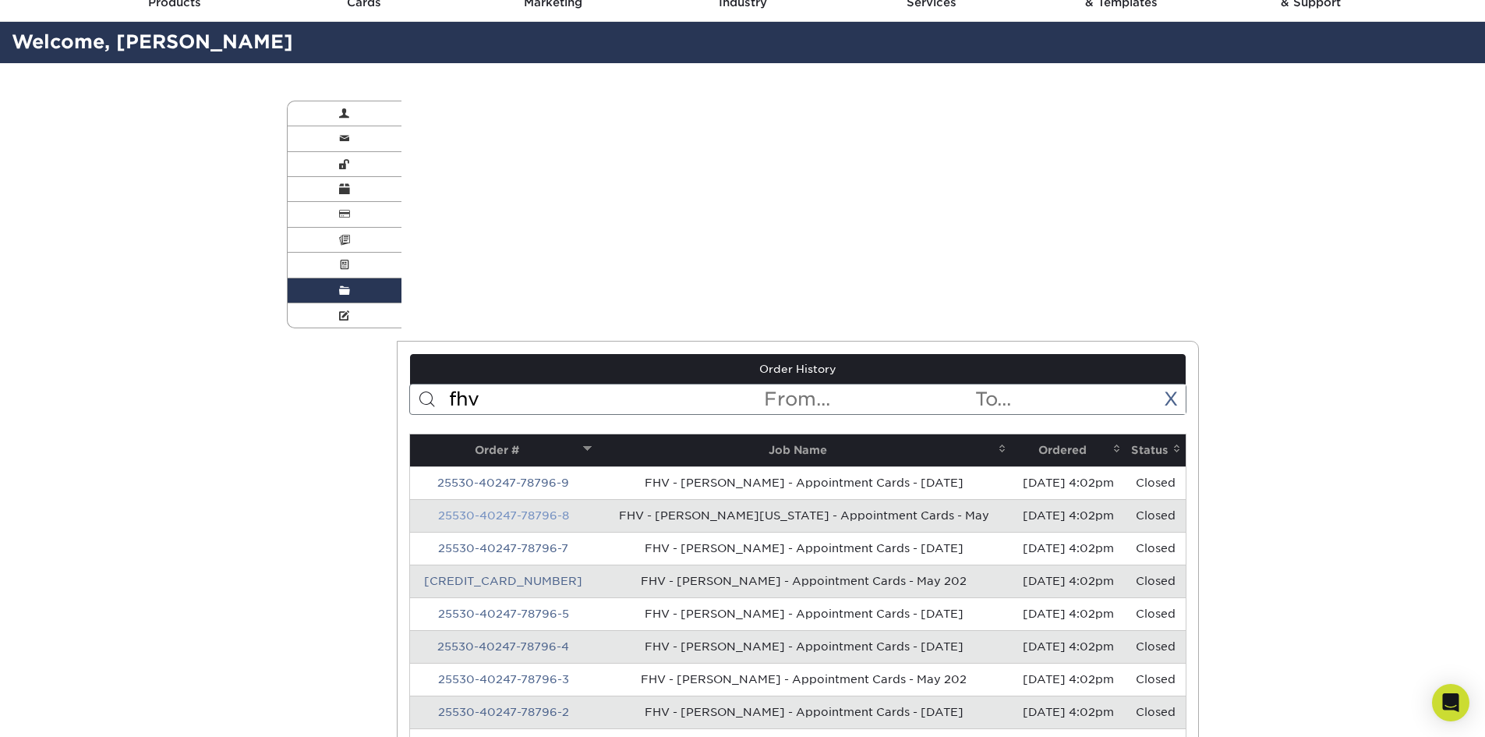
scroll to position [0, 0]
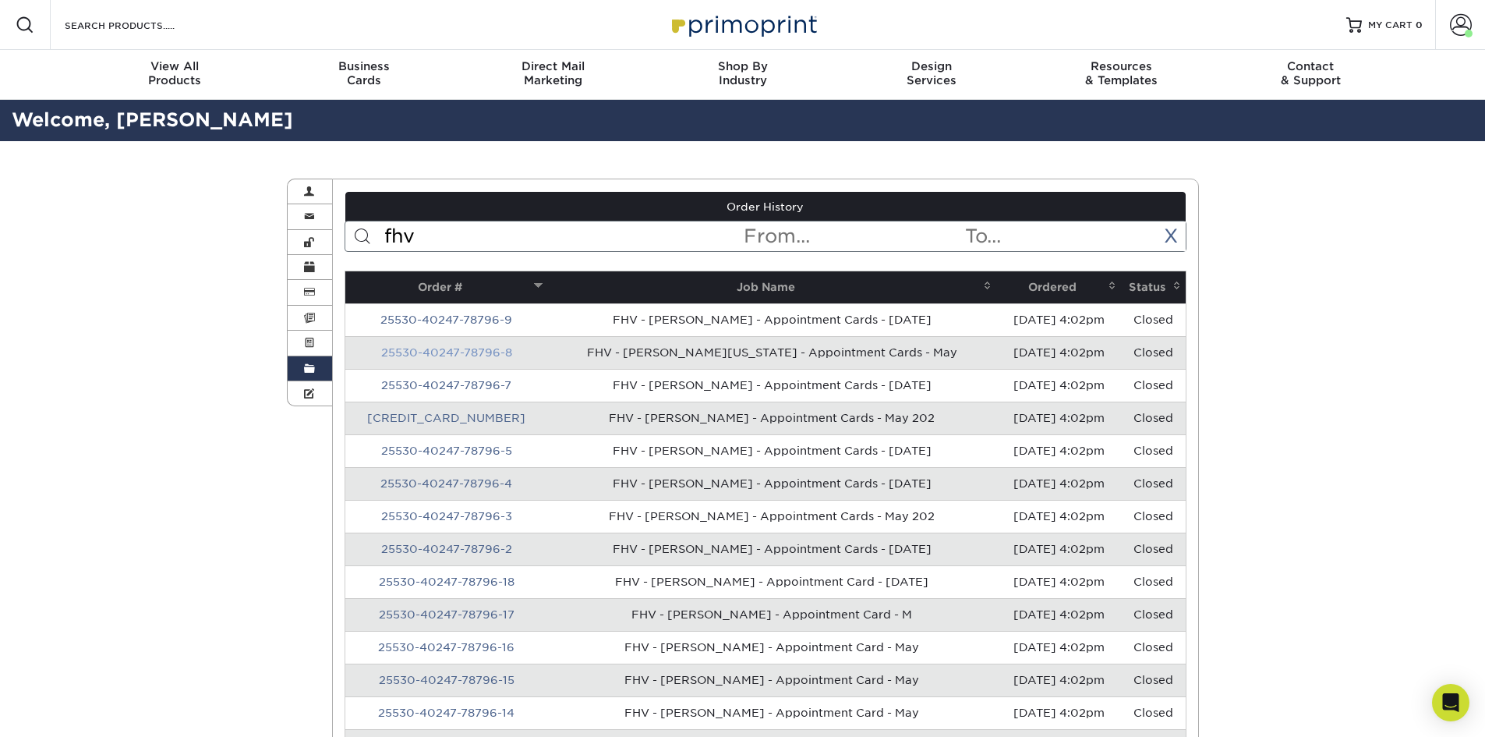
click at [471, 354] on link "25530-40247-78796-8" at bounding box center [446, 352] width 131 height 12
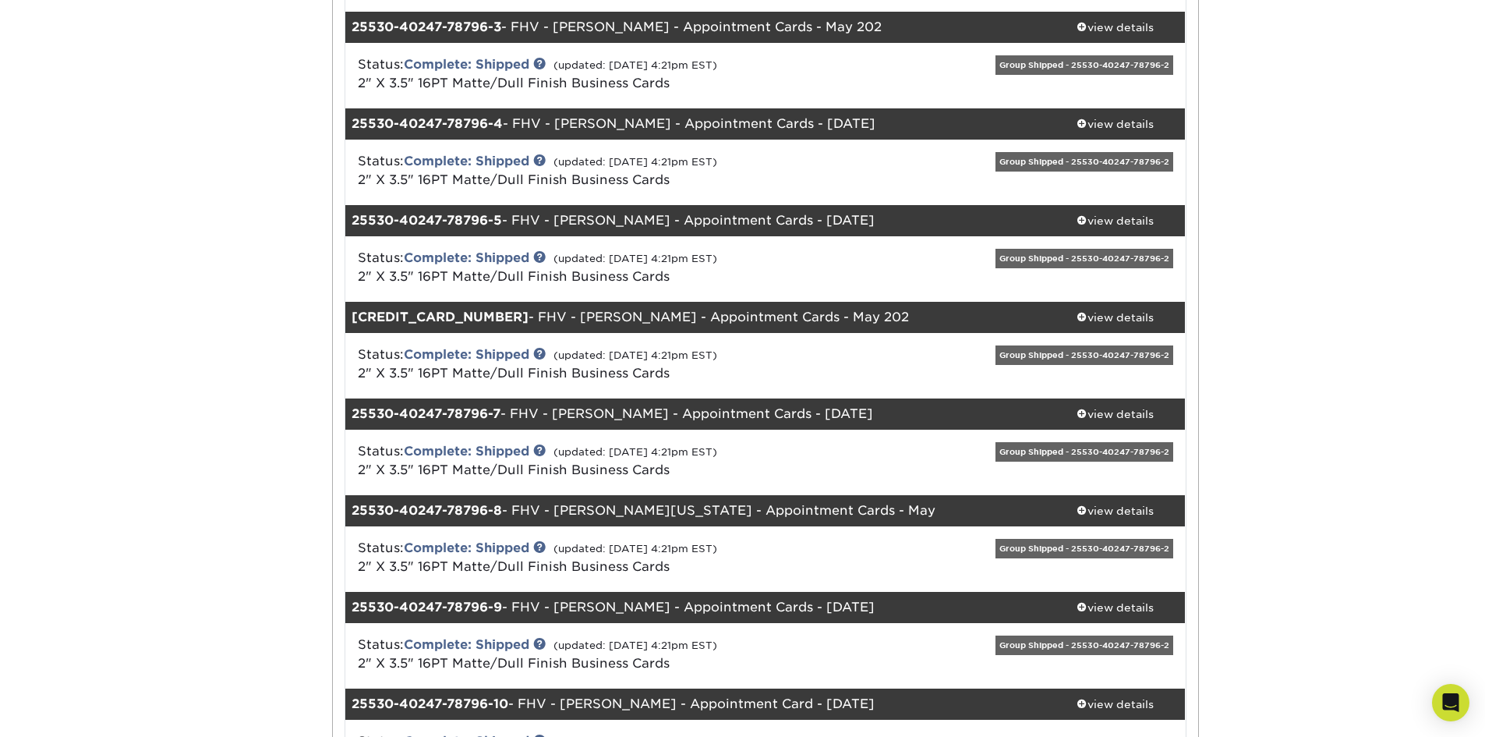
scroll to position [457, 0]
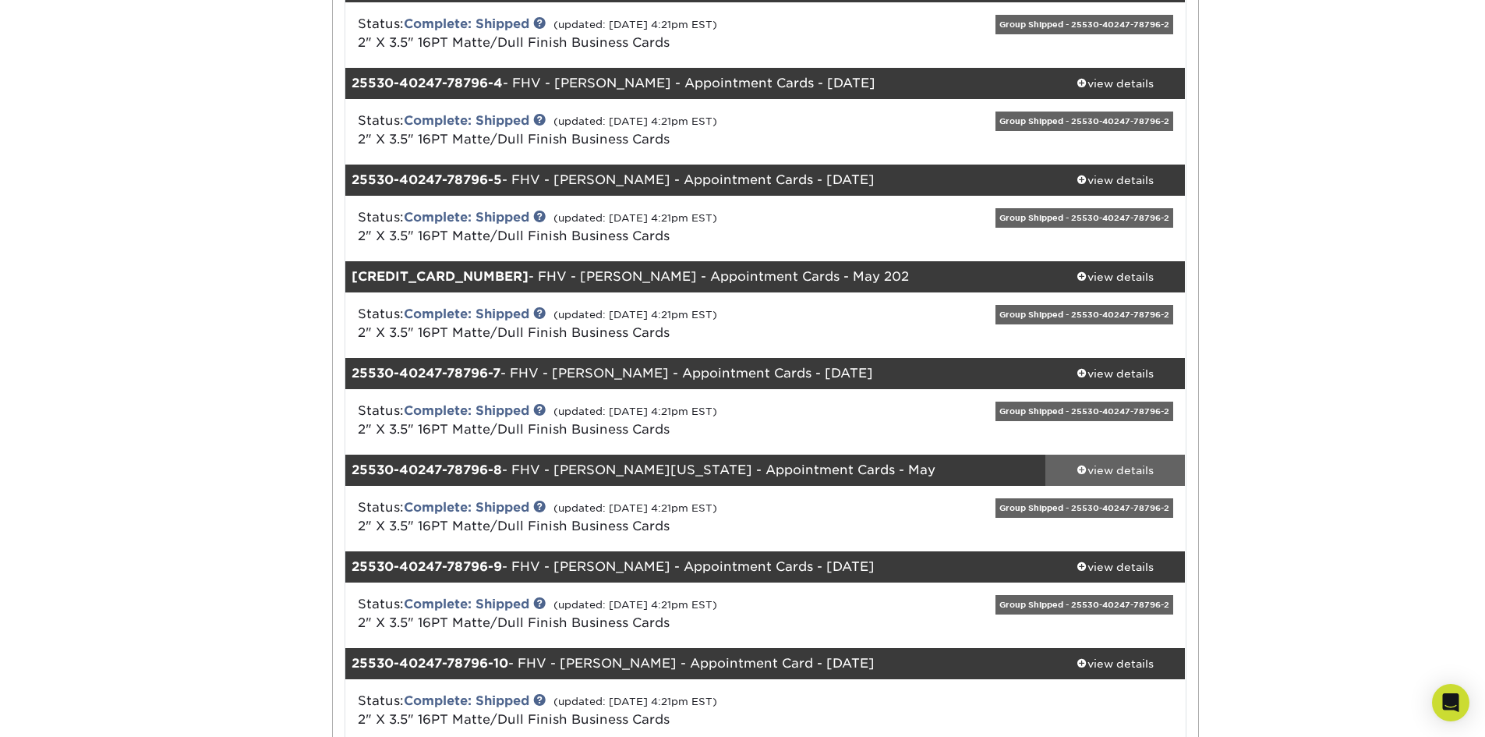
click at [1076, 464] on span at bounding box center [1081, 469] width 11 height 11
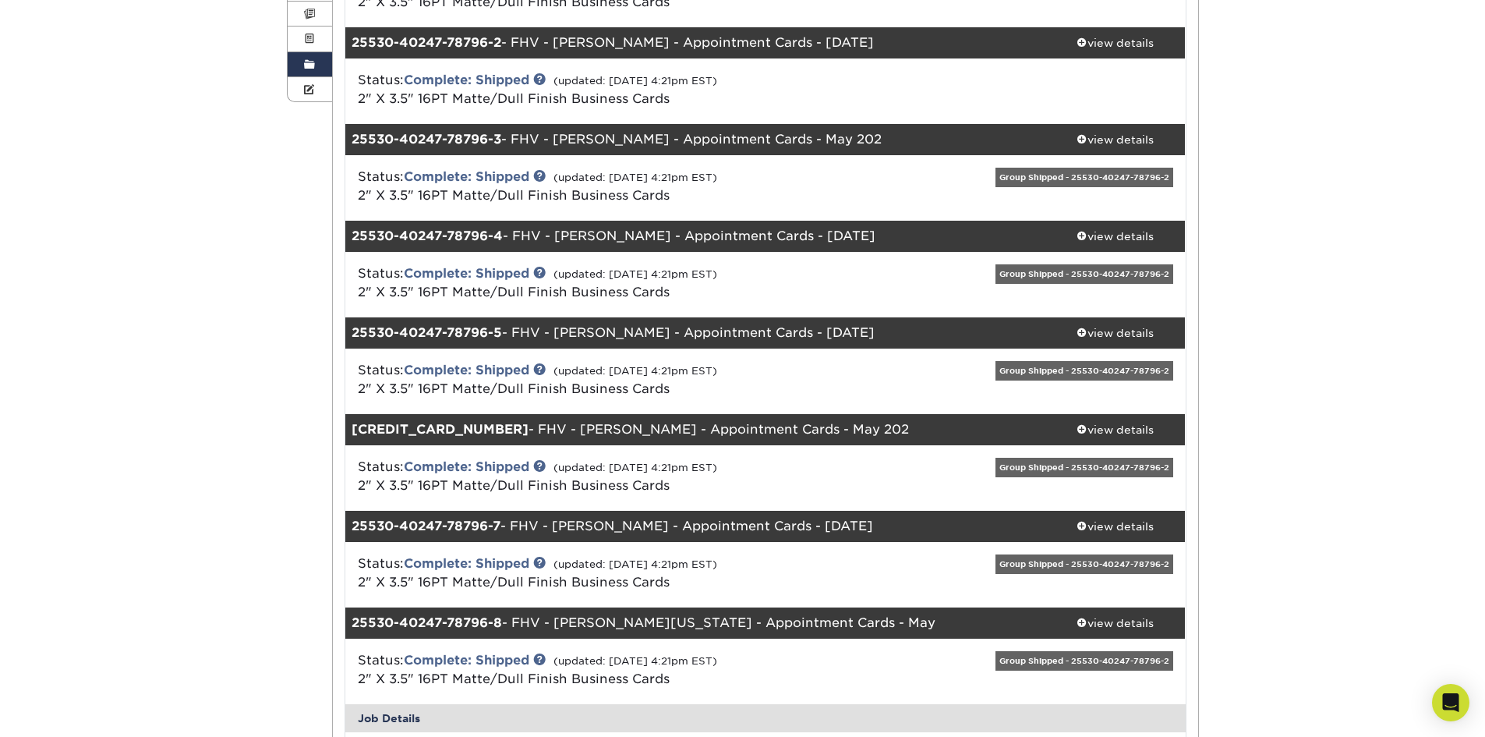
scroll to position [301, 0]
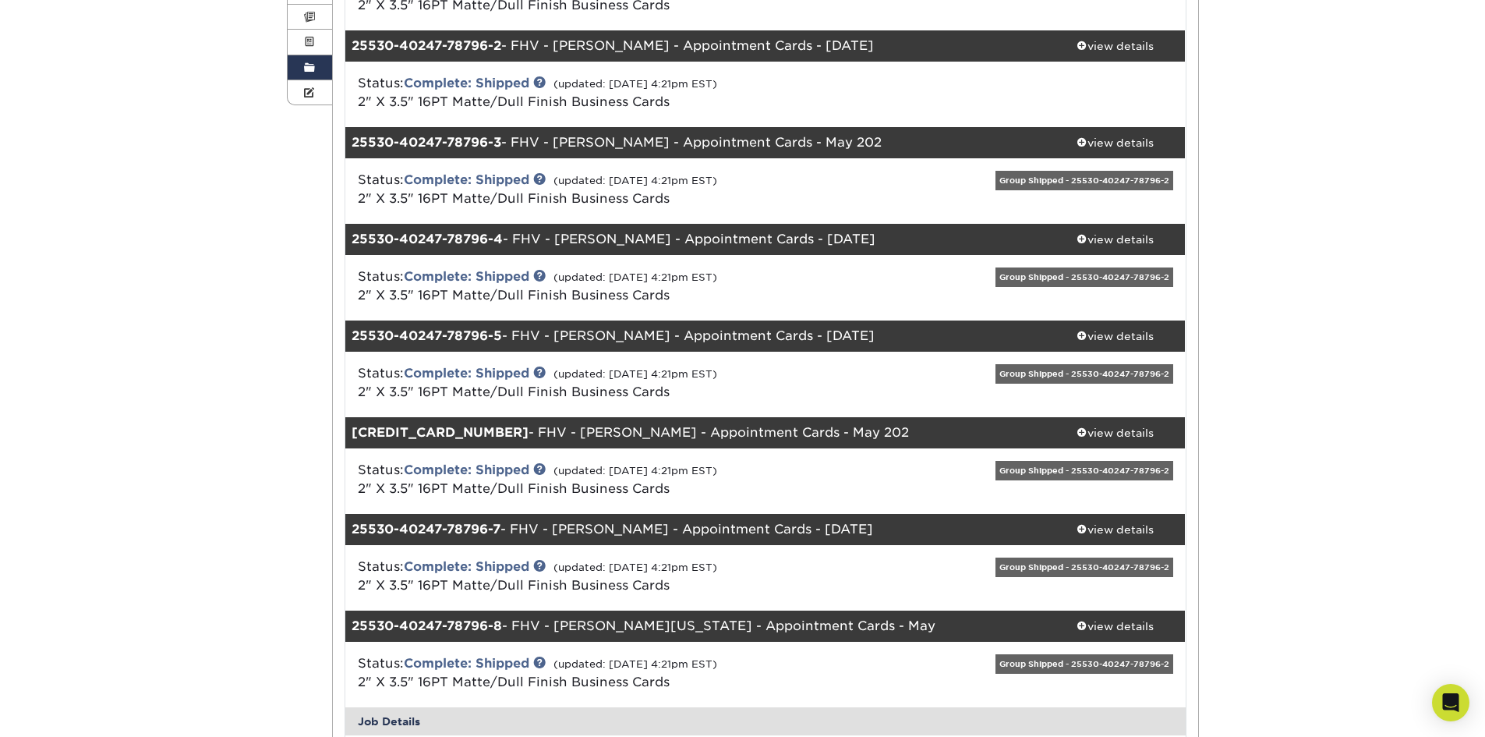
click at [1055, 182] on div "Group Shipped - 25530-40247-78796-2" at bounding box center [1084, 180] width 178 height 19
click at [1104, 152] on link "view details" at bounding box center [1115, 142] width 140 height 31
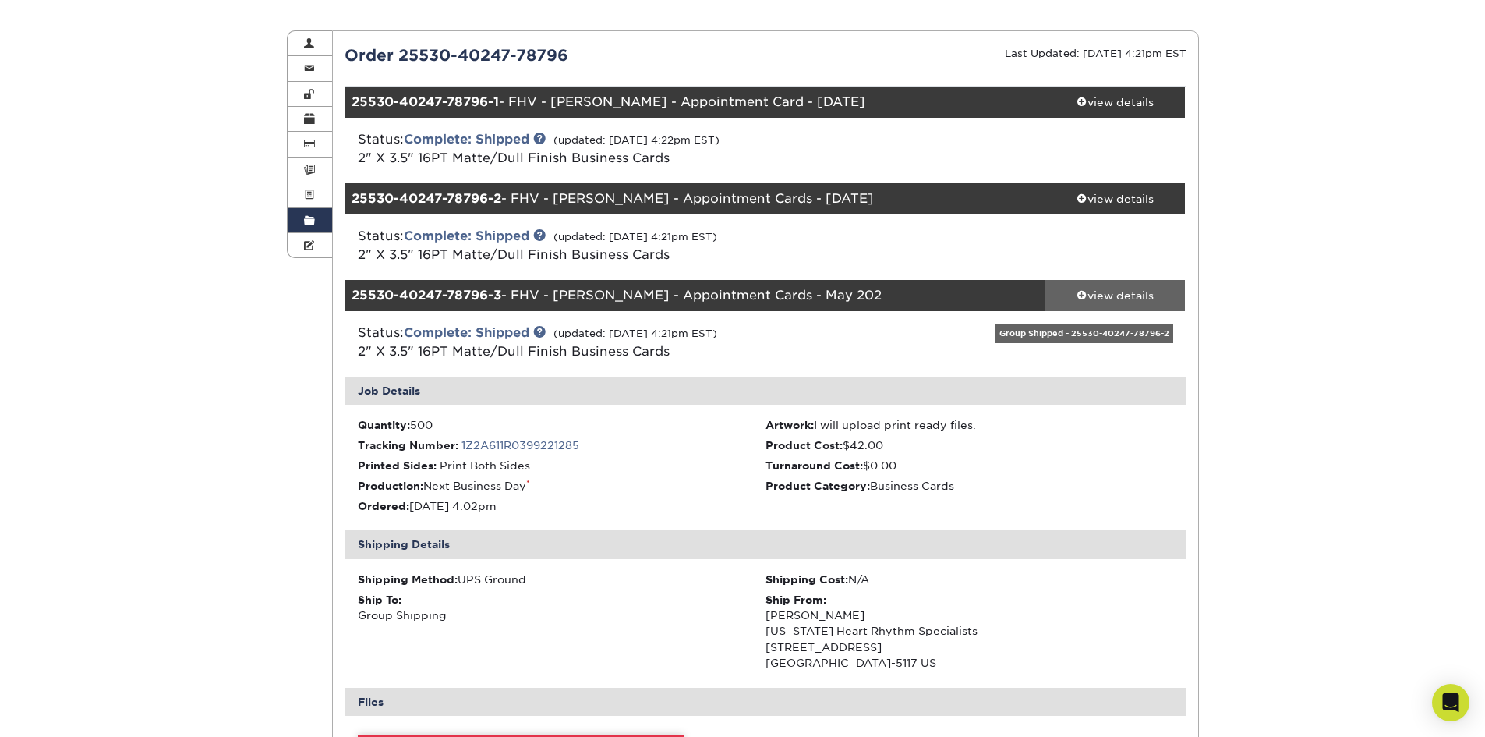
scroll to position [145, 0]
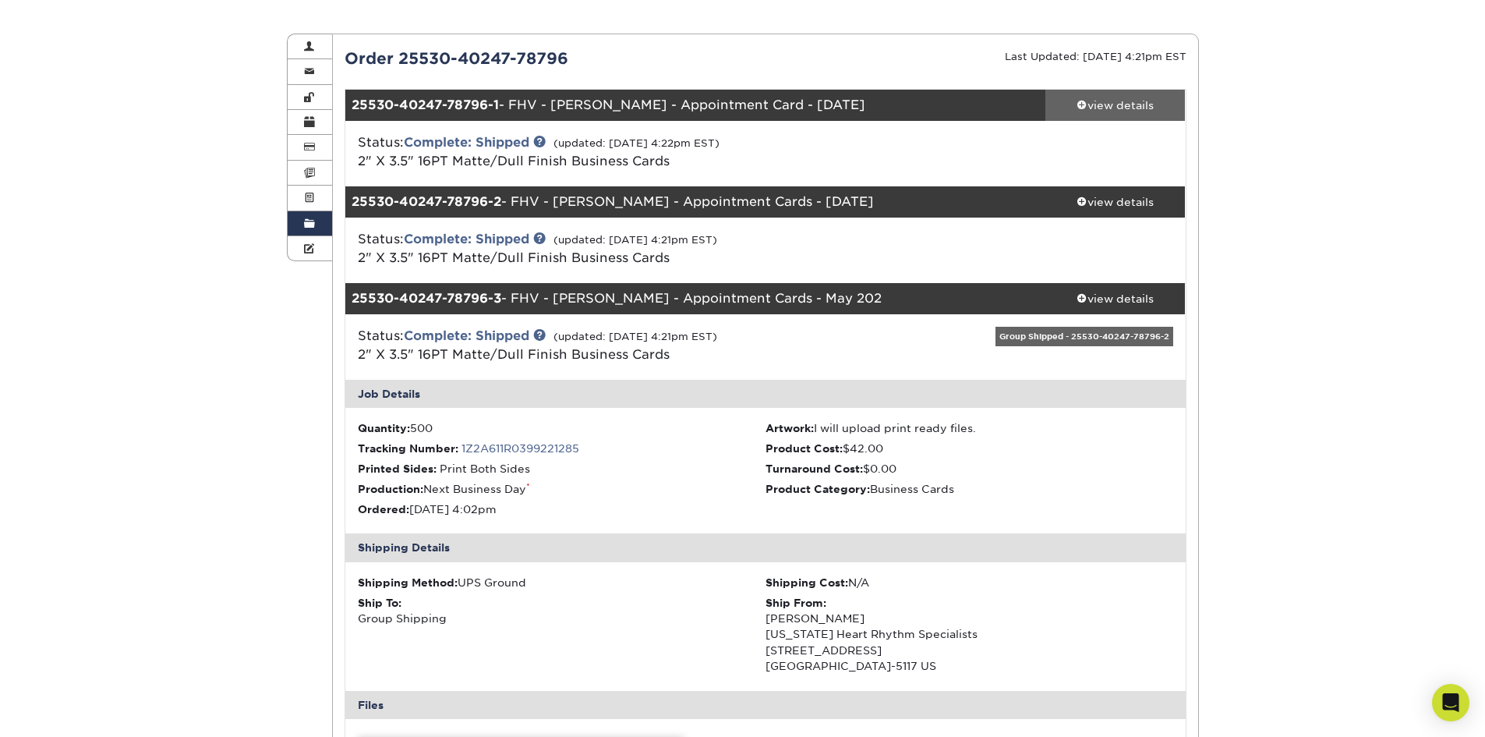
click at [1119, 97] on div "view details" at bounding box center [1115, 105] width 140 height 16
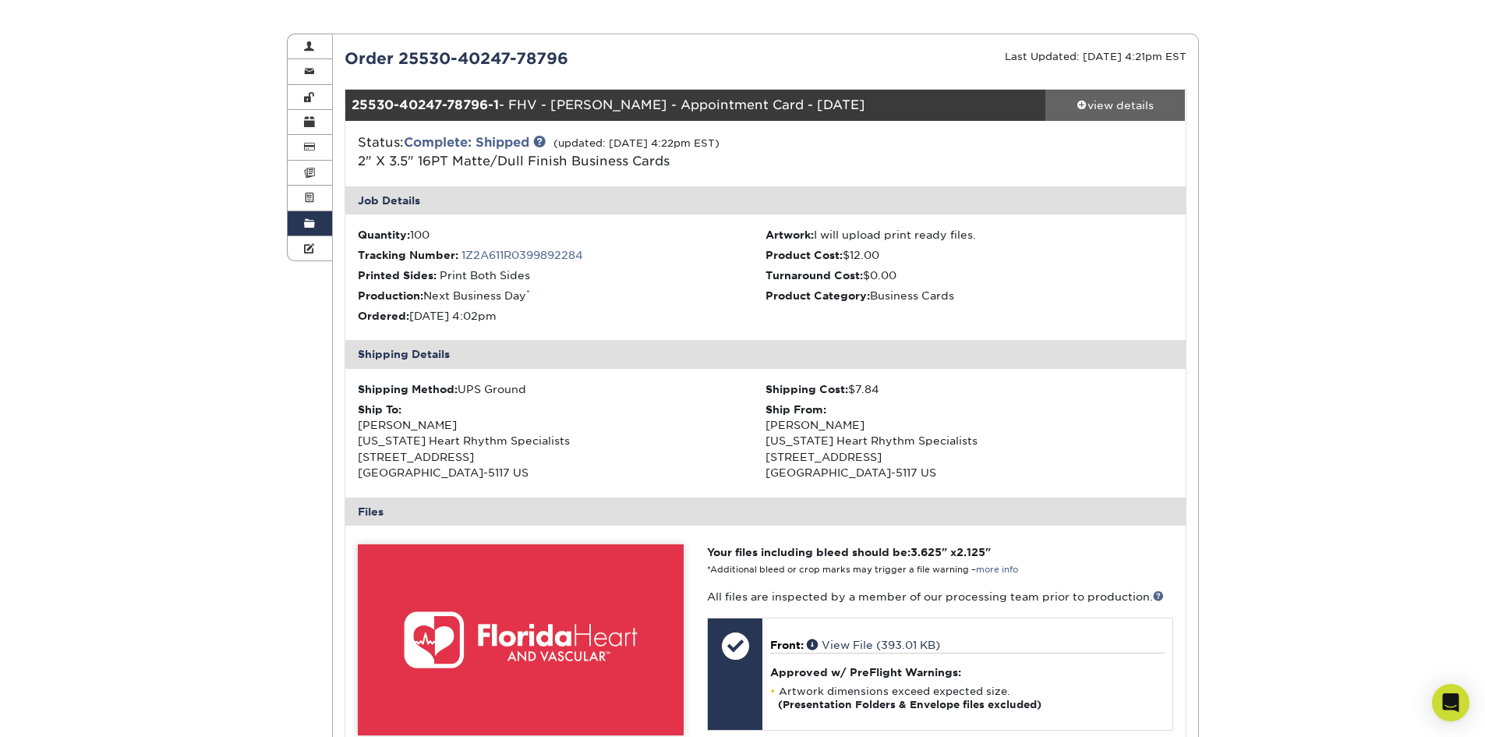
click at [1119, 97] on div "view details" at bounding box center [1115, 105] width 140 height 16
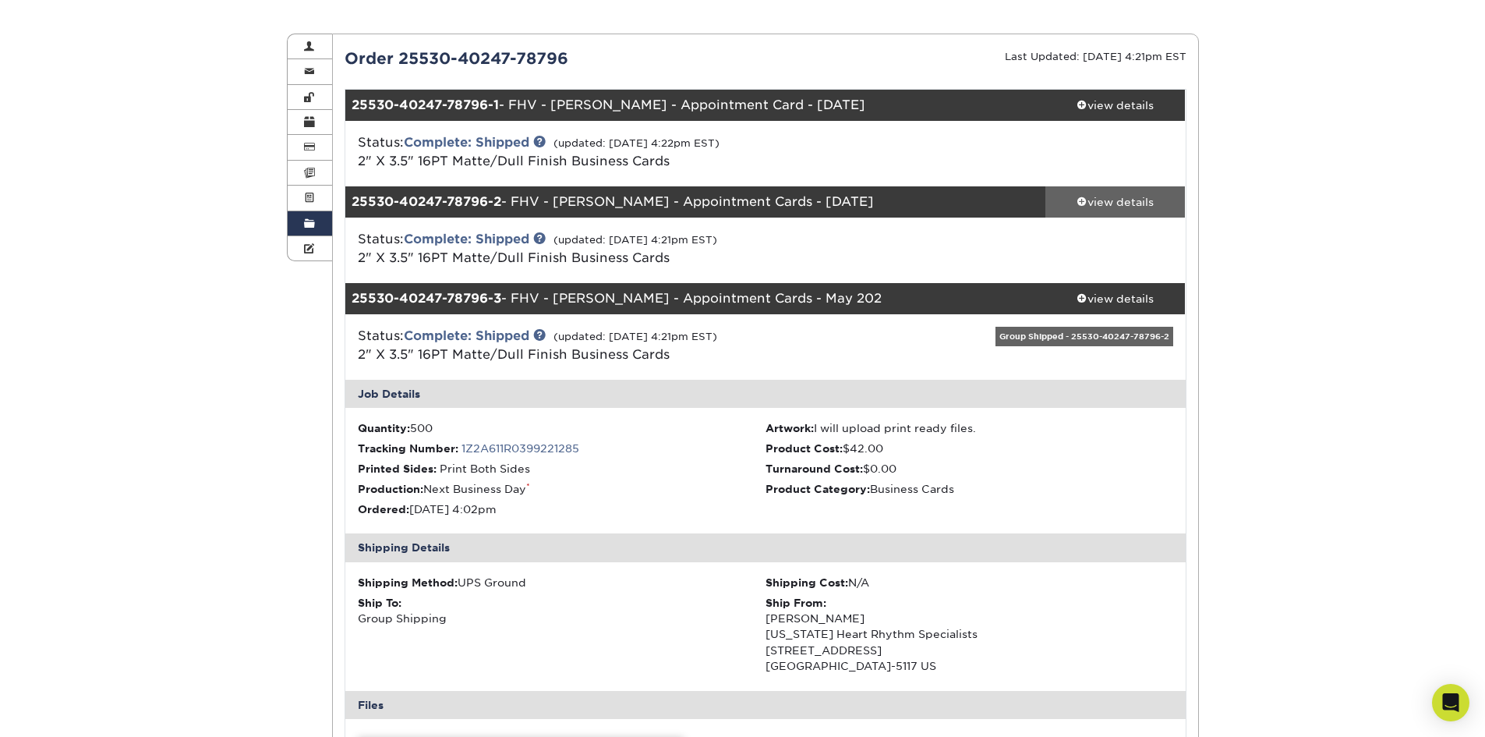
click at [1112, 196] on div "view details" at bounding box center [1115, 202] width 140 height 16
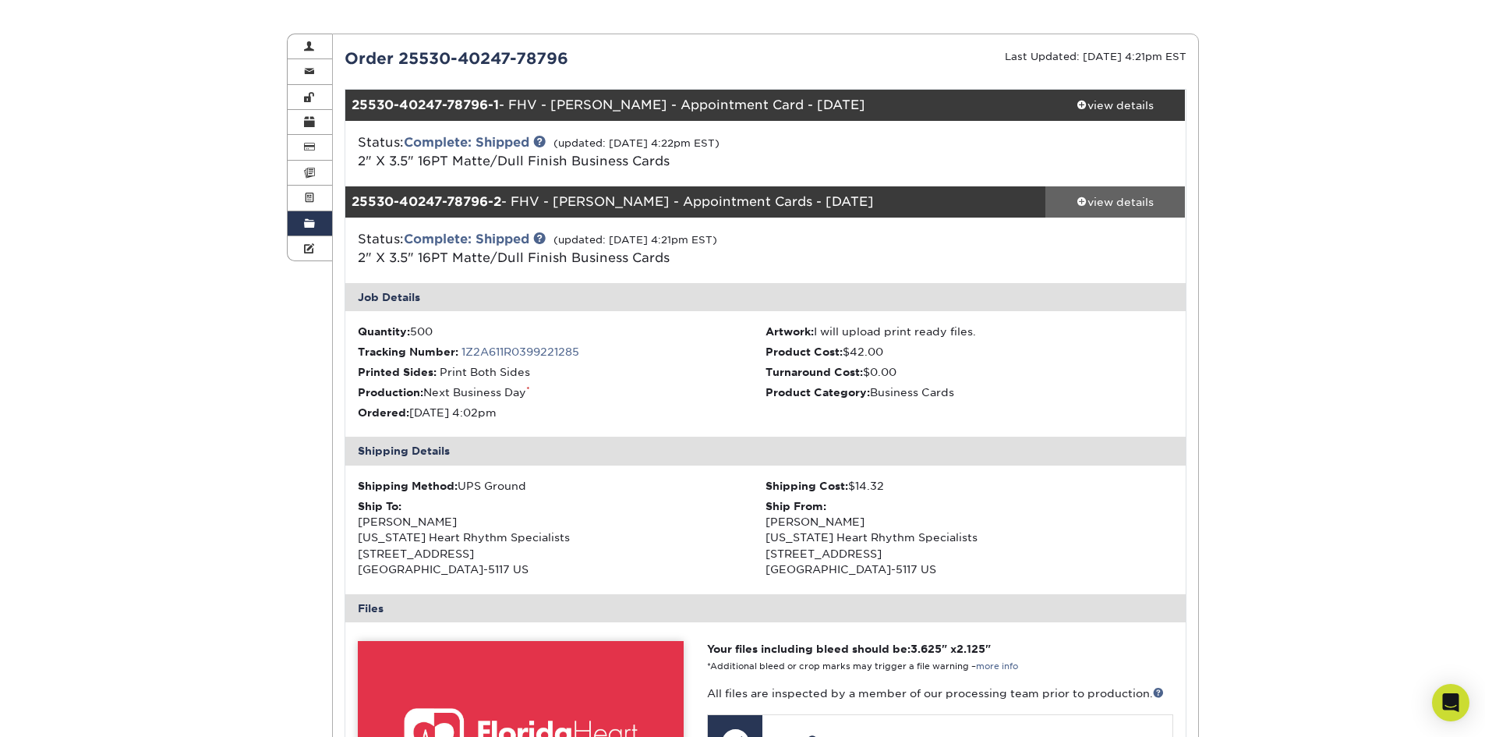
click at [1112, 196] on div "view details" at bounding box center [1115, 202] width 140 height 16
